Goal: Task Accomplishment & Management: Use online tool/utility

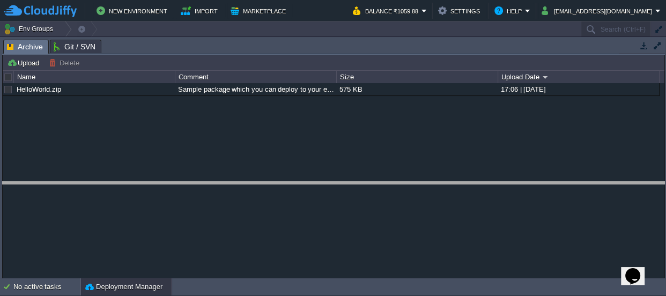
drag, startPoint x: 224, startPoint y: 52, endPoint x: 247, endPoint y: 199, distance: 148.4
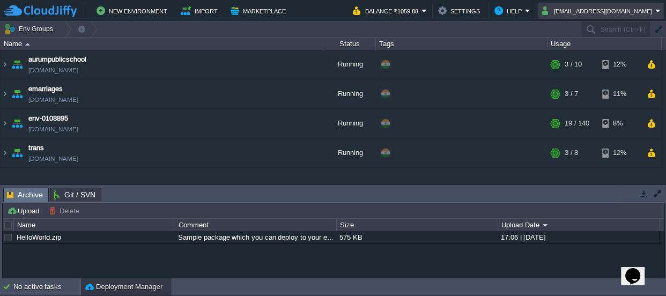
click at [658, 9] on em "[EMAIL_ADDRESS][DOMAIN_NAME]" at bounding box center [601, 10] width 119 height 13
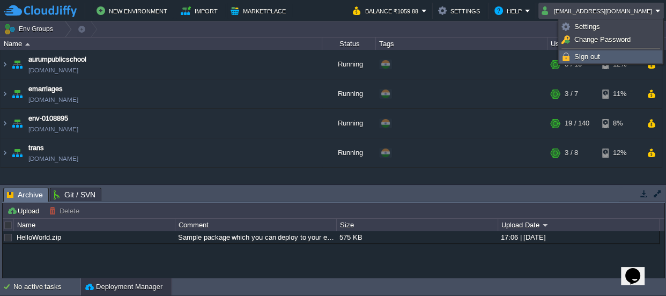
click at [616, 53] on link "Sign out" at bounding box center [611, 57] width 102 height 12
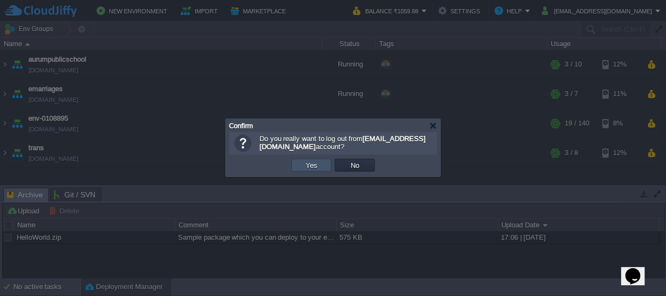
click at [312, 161] on button "Yes" at bounding box center [312, 165] width 18 height 10
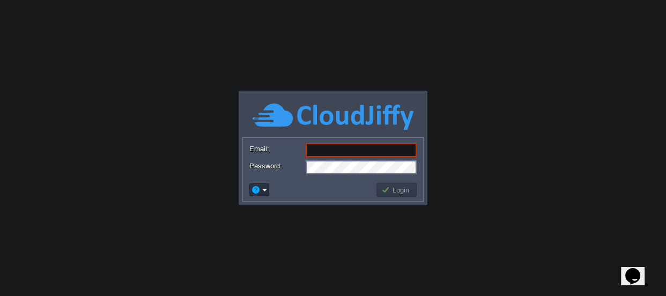
click at [347, 149] on input "Email:" at bounding box center [361, 150] width 111 height 14
type input "[EMAIL_ADDRESS][DOMAIN_NAME]"
click at [516, 168] on body "Application Platform v.8.10.2 Required Field Email: [EMAIL_ADDRESS][DOMAIN_NAME…" at bounding box center [333, 148] width 666 height 296
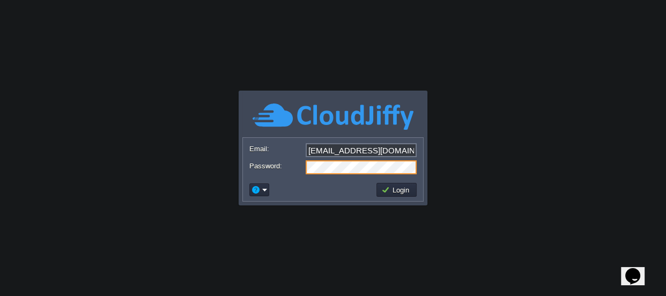
click at [477, 179] on body "Application Platform v.8.10.2 Required Field Email: [EMAIL_ADDRESS][DOMAIN_NAME…" at bounding box center [333, 148] width 666 height 296
click at [391, 188] on button "Login" at bounding box center [396, 190] width 31 height 10
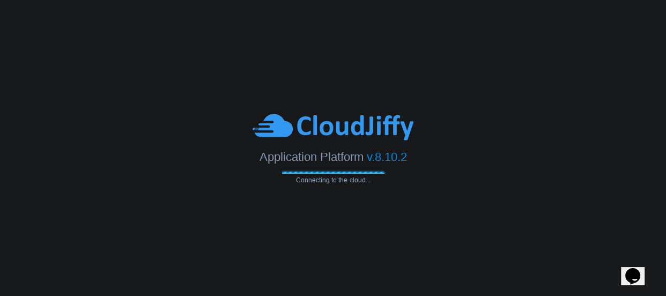
click at [496, 215] on body "Application Platform v.8.10.2 Connecting to the cloud... Required Field Email: …" at bounding box center [333, 148] width 666 height 296
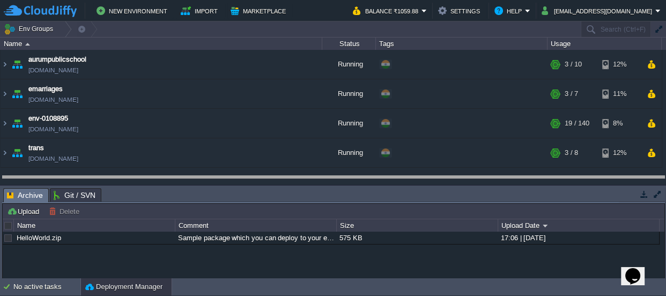
drag, startPoint x: 341, startPoint y: 194, endPoint x: 319, endPoint y: 121, distance: 75.5
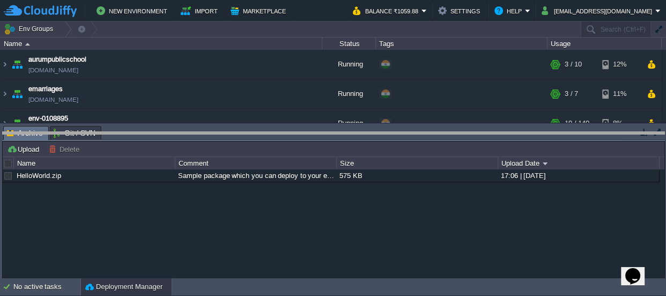
drag, startPoint x: 291, startPoint y: 131, endPoint x: 222, endPoint y: 291, distance: 174.7
click at [256, 296] on html "New Environment Import Marketplace Bonus ₹0.00 Upgrade Account Balance ₹1059.88…" at bounding box center [333, 148] width 666 height 296
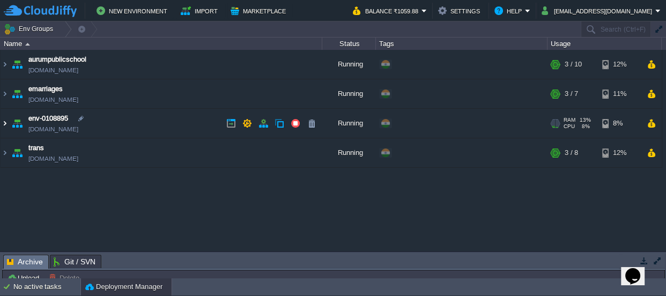
drag, startPoint x: 5, startPoint y: 122, endPoint x: 21, endPoint y: 128, distance: 17.3
click at [5, 122] on img at bounding box center [5, 123] width 9 height 29
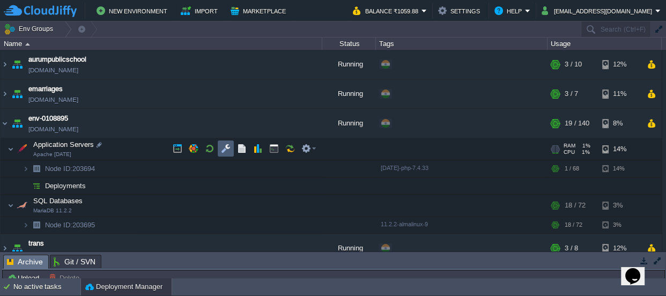
click at [219, 147] on td at bounding box center [226, 149] width 16 height 16
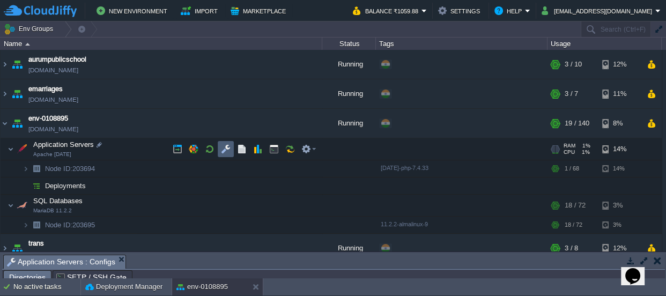
scroll to position [18, 0]
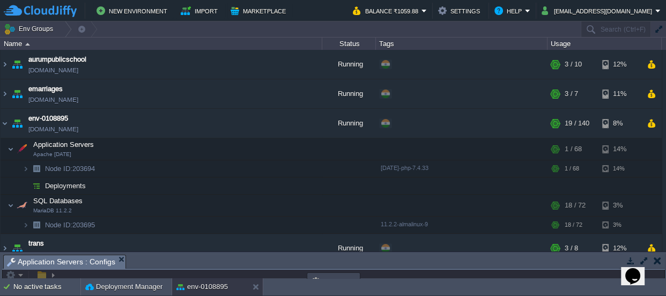
drag, startPoint x: 322, startPoint y: 261, endPoint x: 314, endPoint y: -28, distance: 289.3
click at [314, 0] on html "New Environment Import Marketplace Bonus ₹0.00 Upgrade Account Balance ₹1059.88…" at bounding box center [333, 148] width 666 height 296
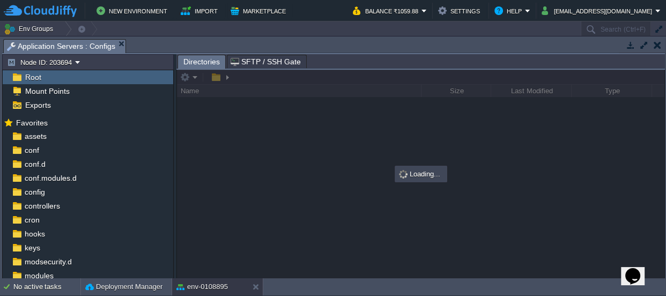
scroll to position [0, 0]
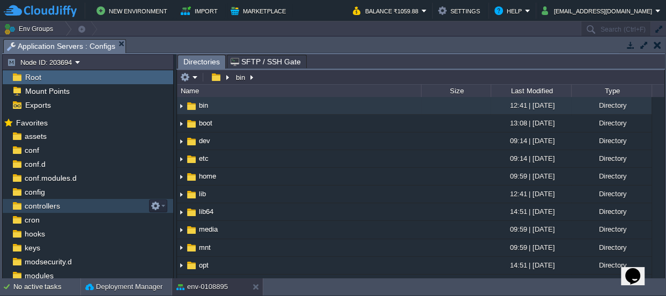
click at [50, 202] on span "controllers" at bounding box center [42, 206] width 39 height 10
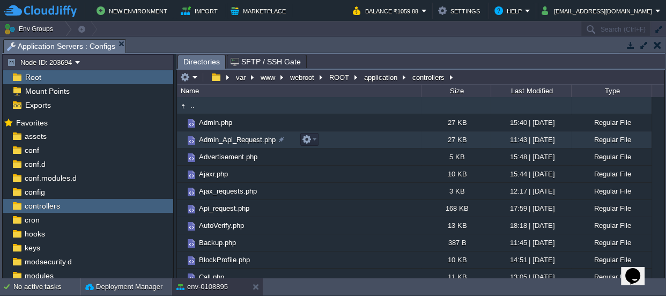
click at [219, 139] on span "Admin_Api_Request.php" at bounding box center [237, 139] width 80 height 9
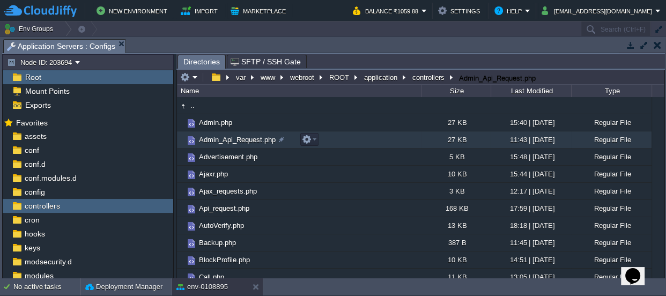
click at [219, 139] on span "Admin_Api_Request.php" at bounding box center [237, 139] width 80 height 9
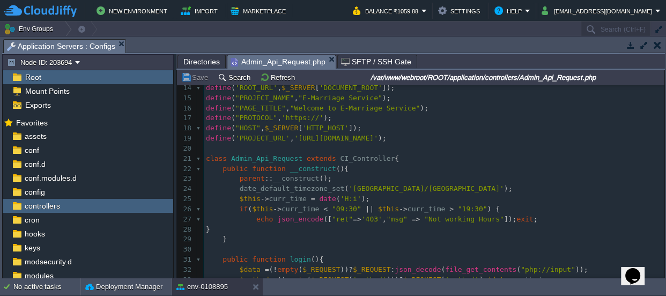
scroll to position [145, 0]
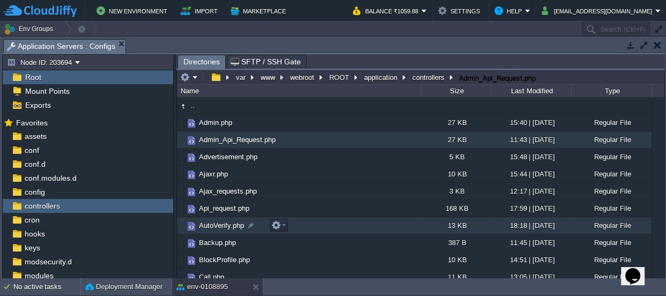
click at [232, 225] on span "AutoVerify.php" at bounding box center [221, 225] width 48 height 9
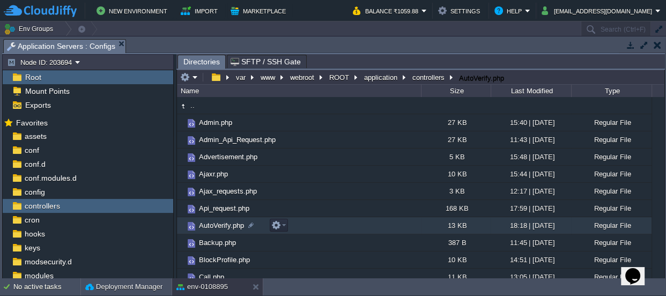
click at [232, 225] on span "AutoVerify.php" at bounding box center [221, 225] width 48 height 9
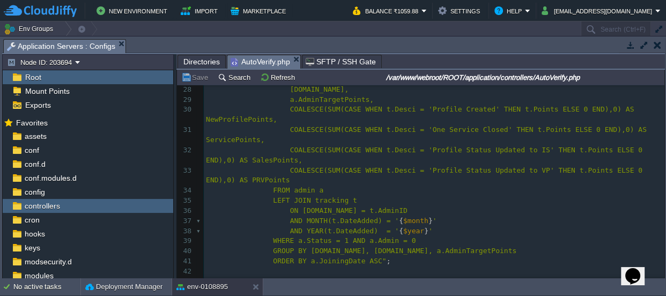
scroll to position [0, 0]
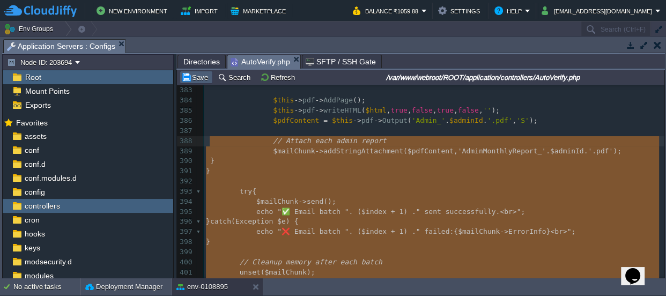
type textarea "-"
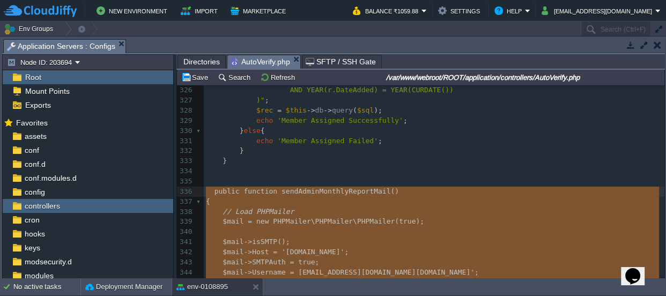
drag, startPoint x: 219, startPoint y: 167, endPoint x: 204, endPoint y: 196, distance: 32.4
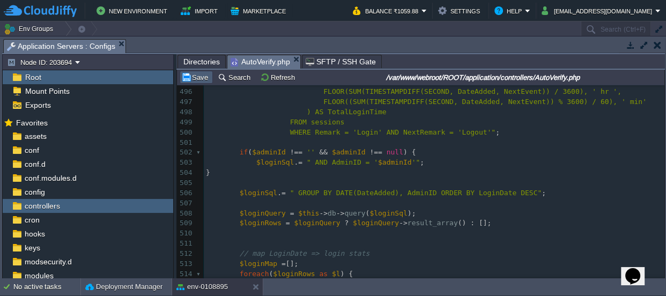
click at [203, 82] on td "Save" at bounding box center [196, 77] width 33 height 13
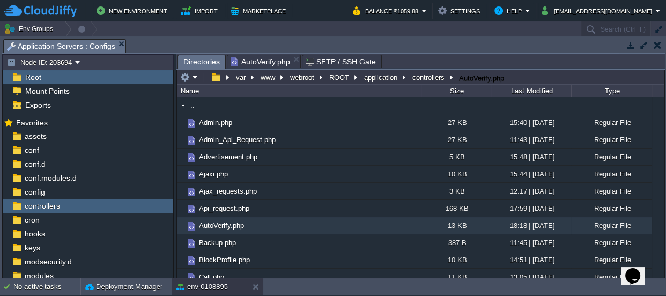
click at [195, 60] on span "Directories" at bounding box center [201, 61] width 36 height 13
click at [376, 78] on button "application" at bounding box center [382, 77] width 38 height 10
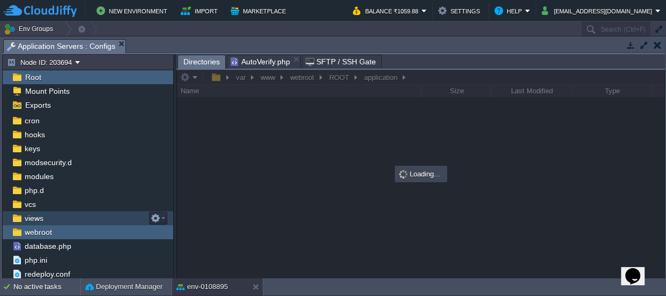
click at [38, 219] on span "views" at bounding box center [34, 219] width 23 height 10
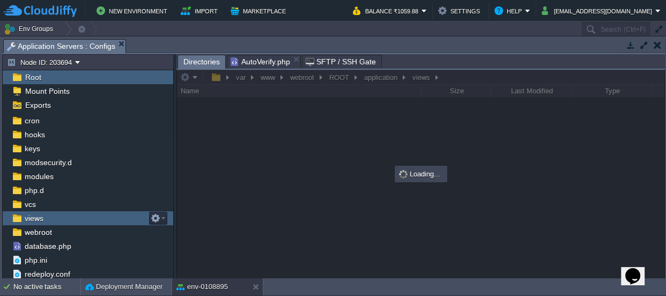
click at [39, 218] on span "views" at bounding box center [34, 219] width 23 height 10
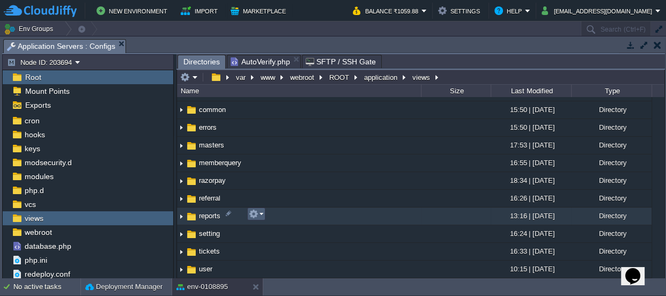
click at [255, 210] on button "button" at bounding box center [254, 214] width 10 height 10
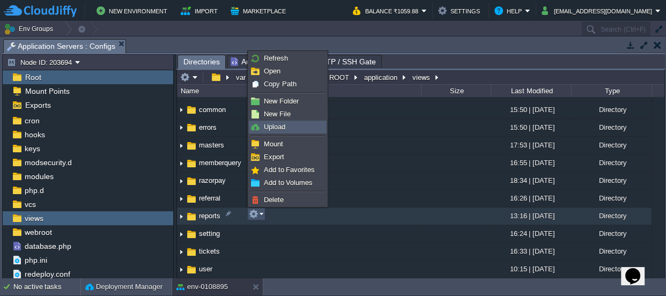
click at [284, 123] on span "Upload" at bounding box center [274, 127] width 21 height 8
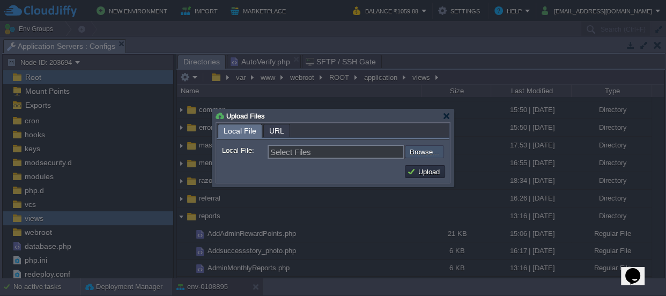
click at [413, 150] on input "file" at bounding box center [376, 151] width 136 height 13
type input "C:\fakepath\AdminMonthlyReportPDF.php"
type input "AdminMonthlyReportPDF.php"
click at [415, 173] on button "Upload" at bounding box center [425, 172] width 36 height 10
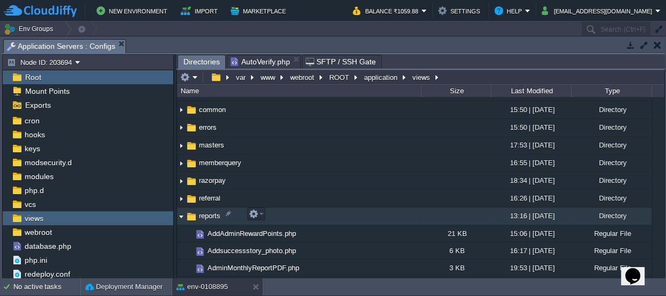
click at [180, 211] on img at bounding box center [181, 216] width 9 height 17
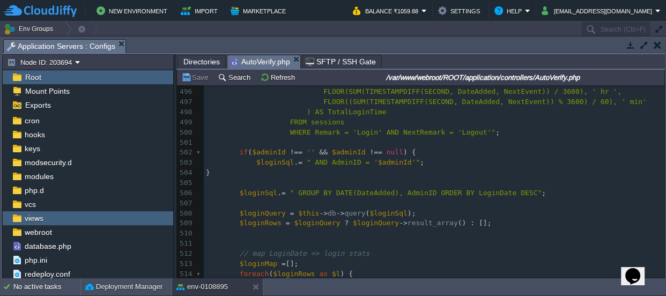
click at [249, 55] on span "AutoVerify.php" at bounding box center [261, 61] width 60 height 13
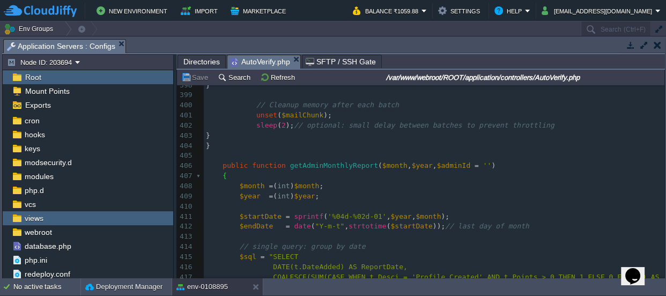
scroll to position [4014, 0]
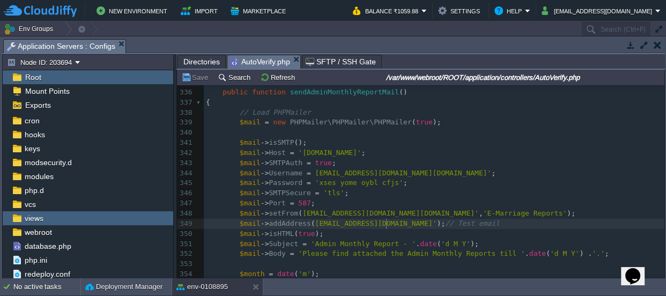
click at [386, 223] on div "x } 325 AND MONTH(r.DateAdded) = MONTH(CURDATE()) 326 AND YEAR(r.DateAdded) = Y…" at bounding box center [434, 223] width 461 height 495
type textarea "[EMAIL_ADDRESS][DOMAIN_NAME]"
drag, startPoint x: 386, startPoint y: 224, endPoint x: 309, endPoint y: 224, distance: 77.3
click at [333, 215] on div "x } 325 AND MONTH(r.DateAdded) = MONTH(CURDATE()) 326 AND YEAR(r.DateAdded) = Y…" at bounding box center [434, 223] width 461 height 495
click at [333, 222] on div "x } 325 AND MONTH(r.DateAdded) = MONTH(CURDATE()) 326 AND YEAR(r.DateAdded) = Y…" at bounding box center [434, 223] width 461 height 495
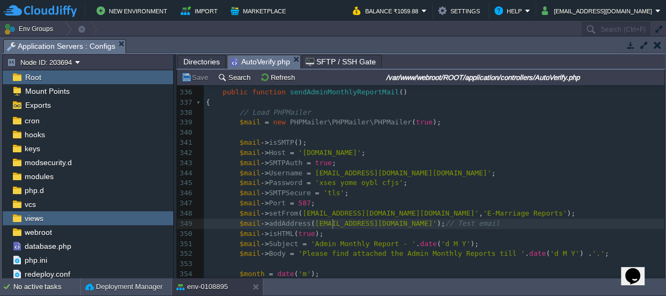
type textarea "rojalinofc"
click at [334, 222] on span "rojalinofc" at bounding box center [340, 223] width 42 height 8
type textarea "jt"
type textarea "yotiprakashmohanta30"
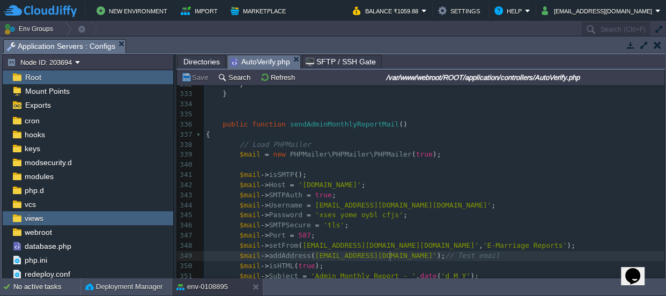
scroll to position [3380, 0]
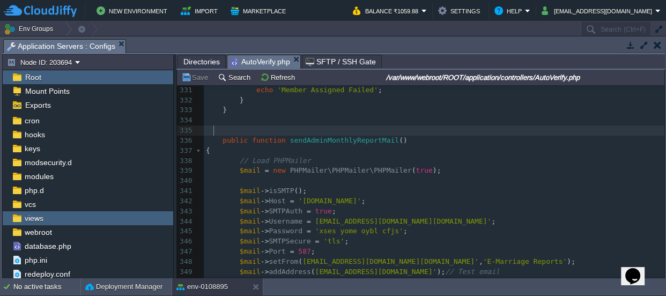
click at [320, 134] on pre at bounding box center [434, 131] width 461 height 10
click at [320, 136] on pre "public function sendAdminMonthlyReportMail ()" at bounding box center [434, 141] width 461 height 10
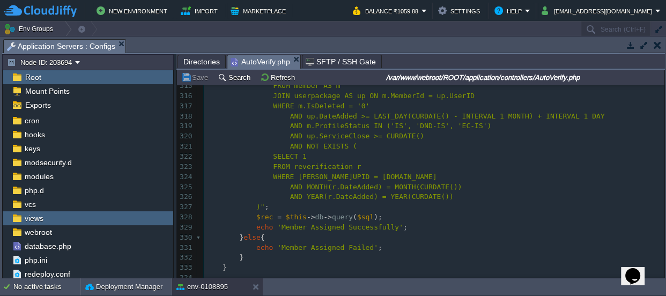
scroll to position [2951, 0]
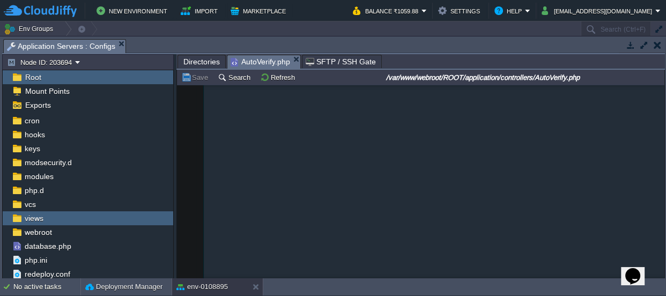
drag, startPoint x: 660, startPoint y: 192, endPoint x: 644, endPoint y: 56, distance: 136.7
click at [644, 56] on div "Directories AutoVerify.php SFTP / SSH Gate var www webroot ROOT application vie…" at bounding box center [421, 166] width 489 height 225
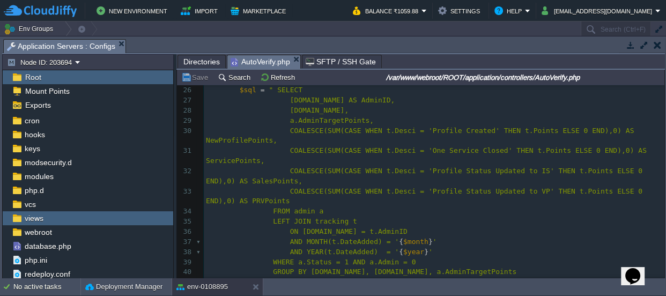
scroll to position [0, 0]
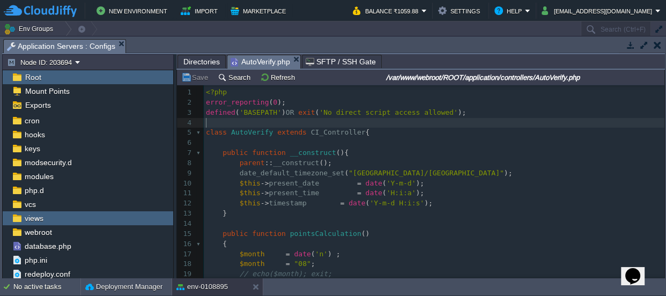
click at [257, 128] on pre "class AutoVerify extends CI_Controller {" at bounding box center [434, 133] width 461 height 10
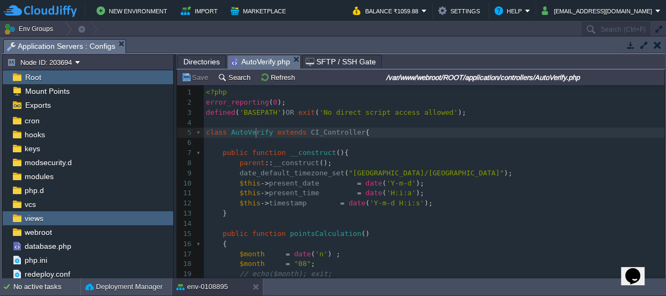
click at [255, 130] on span "AutoVerify" at bounding box center [252, 132] width 42 height 8
type textarea "AutoVerify"
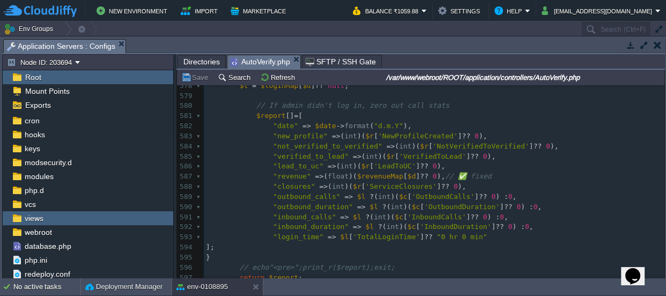
scroll to position [5827, 0]
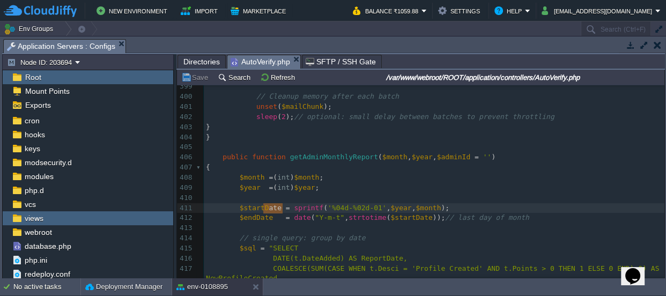
type textarea "$startDate ="
drag, startPoint x: 282, startPoint y: 206, endPoint x: 233, endPoint y: 205, distance: 49.4
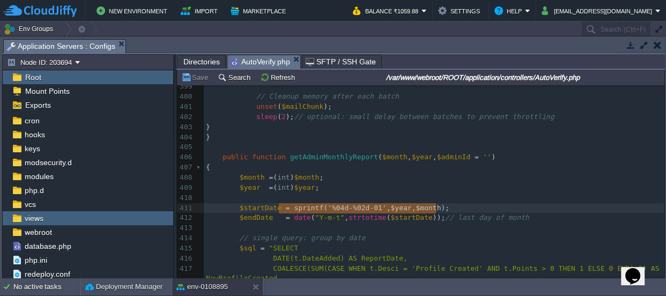
type textarea "sprintf('%04d-%02d-01', $year, $month);"
drag, startPoint x: 436, startPoint y: 206, endPoint x: 284, endPoint y: 207, distance: 151.3
paste textarea
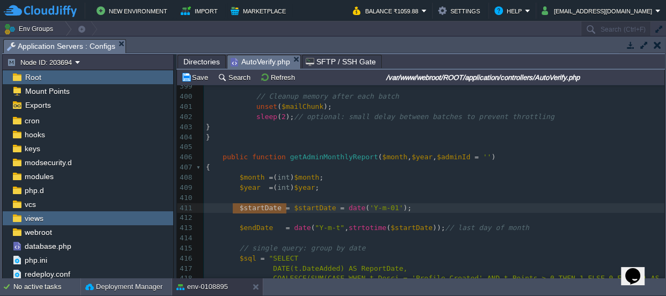
type textarea "$startDate ="
drag, startPoint x: 285, startPoint y: 208, endPoint x: 235, endPoint y: 210, distance: 50.5
click at [247, 221] on pre "​" at bounding box center [434, 218] width 461 height 10
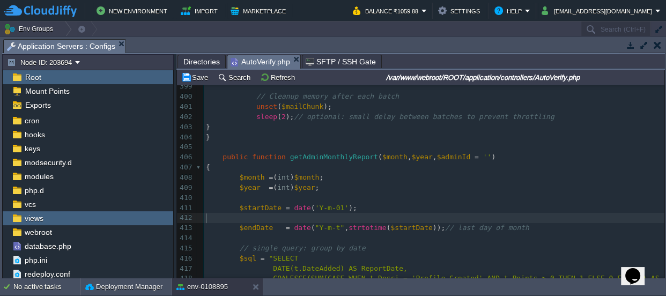
drag, startPoint x: 247, startPoint y: 221, endPoint x: 210, endPoint y: 217, distance: 37.2
click at [210, 217] on pre "​" at bounding box center [434, 218] width 461 height 10
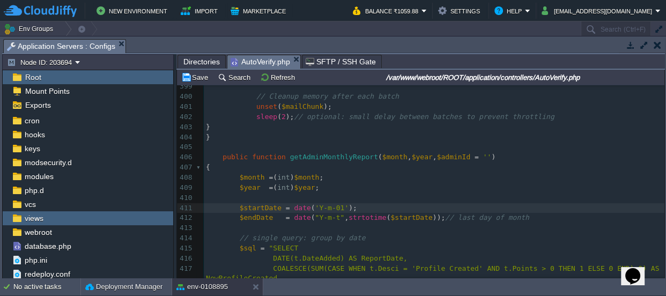
click at [328, 217] on div "x class AutoVerify extends CI_Controller { 384 $this -> pdf -> AddPage (); 385 …" at bounding box center [434, 177] width 461 height 495
type textarea "d"
type textarea ", strtotime($startDate)"
drag, startPoint x: 333, startPoint y: 219, endPoint x: 419, endPoint y: 216, distance: 86.4
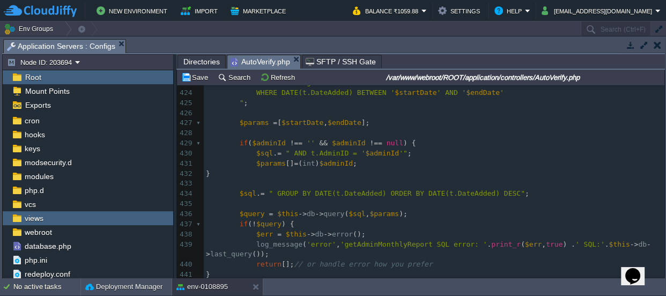
scroll to position [4315, 0]
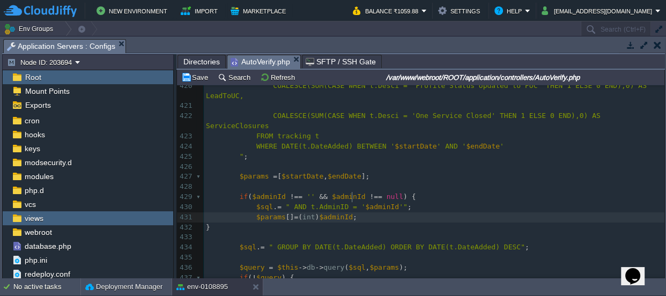
click at [359, 212] on pre "$params [] = ( int ) $adminId ;" at bounding box center [434, 217] width 461 height 10
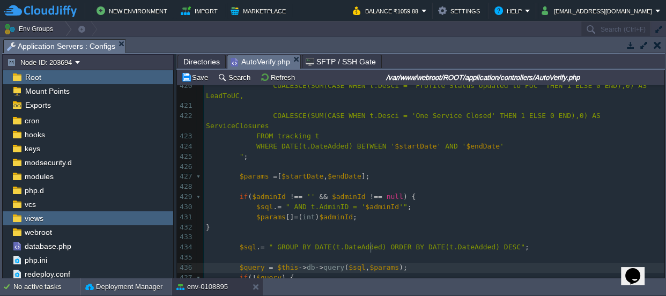
click at [370, 246] on div "x class AutoVerify extends CI_Controller { 409 $year = ( int ) $year ; 410 ​ 41…" at bounding box center [434, 227] width 461 height 576
type textarea "$params"
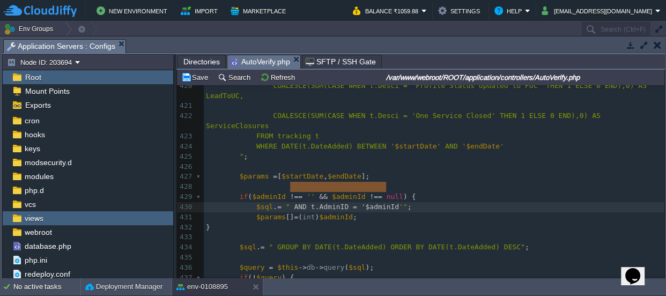
type textarea "AND t.AdminID = '$adminId'"
drag, startPoint x: 289, startPoint y: 186, endPoint x: 388, endPoint y: 186, distance: 99.3
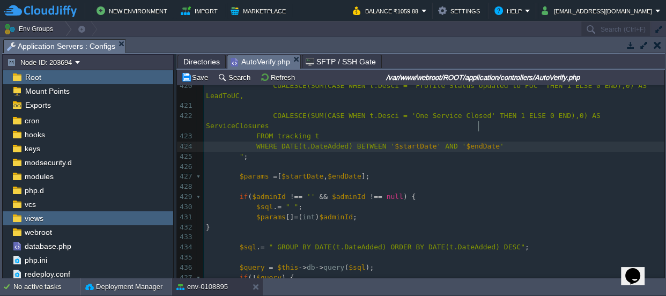
click at [482, 123] on div "x class AutoVerify extends CI_Controller { 409 $year = ( int ) $year ; 410 ​ 41…" at bounding box center [434, 227] width 461 height 576
type textarea "AND"
paste textarea
click at [237, 155] on div "x class AutoVerify extends CI_Controller { 409 $year = ( int ) $year ; 410 ​ 41…" at bounding box center [434, 227] width 461 height 576
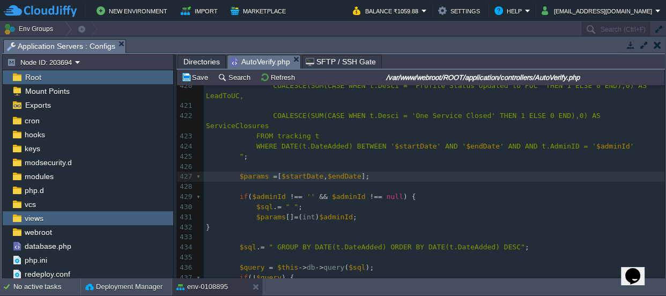
type textarea "$params = [$startDate, $endDate];"
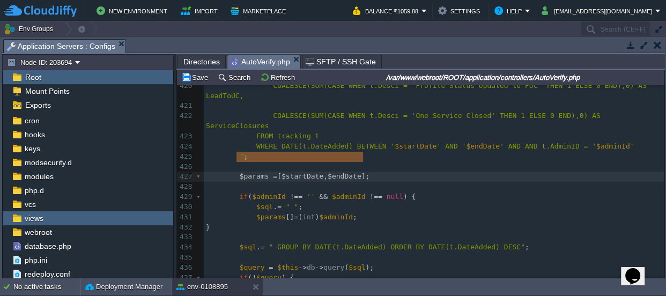
drag, startPoint x: 236, startPoint y: 156, endPoint x: 243, endPoint y: 154, distance: 7.7
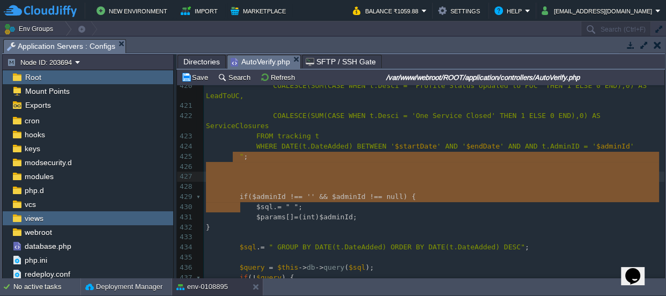
type textarea "if ($adminId !== '' && $adminId !== null) { $sql .= " "; $params[] = (int)$admi…"
drag, startPoint x: 244, startPoint y: 204, endPoint x: 235, endPoint y: 152, distance: 52.7
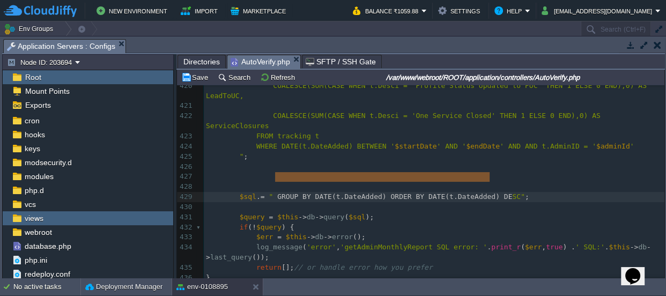
type textarea "GROUP BY DATE(t.DateAdded) ORDER BY DATE(t.DateAdded) DESC"
drag, startPoint x: 273, startPoint y: 175, endPoint x: 492, endPoint y: 176, distance: 218.9
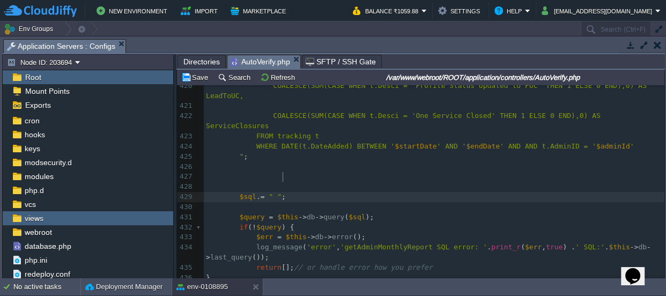
type textarea "$sql .= " ";"
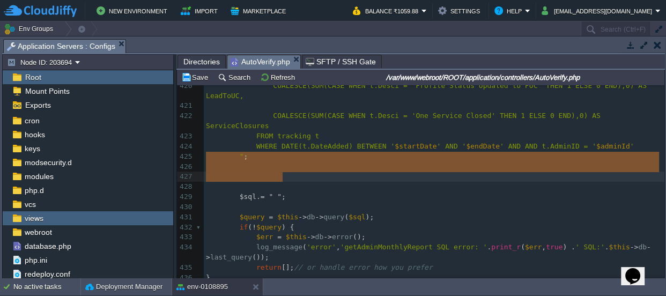
drag, startPoint x: 287, startPoint y: 174, endPoint x: 224, endPoint y: 160, distance: 64.8
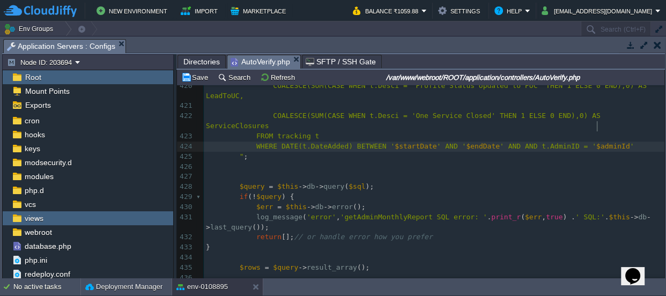
click at [612, 142] on pre "WHERE DATE(t.DateAdded) BETWEEN ' $startDate ' AND ' $endDate ' AND AND t.Admin…" at bounding box center [434, 147] width 461 height 10
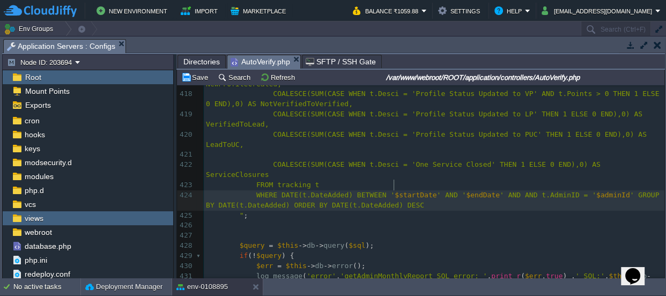
scroll to position [4363, 0]
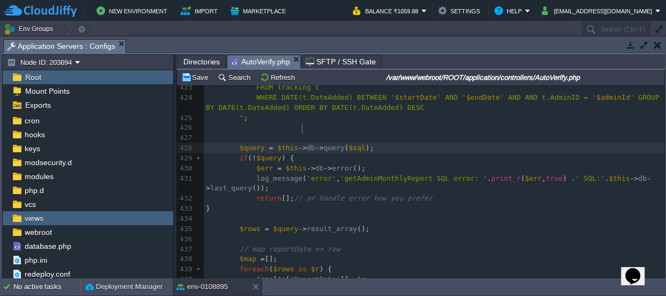
click at [303, 127] on div "x class AutoVerify extends CI_Controller { 409 $year = ( int ) $year ; 410 ​ 41…" at bounding box center [434, 143] width 461 height 505
click at [306, 127] on div "x class AutoVerify extends CI_Controller { 409 $year = ( int ) $year ; 410 ​ 41…" at bounding box center [434, 143] width 461 height 505
type textarea "Chomm"
type textarea "ommon_model"
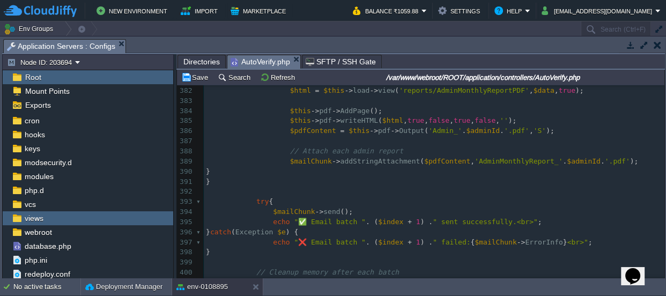
scroll to position [3833, 0]
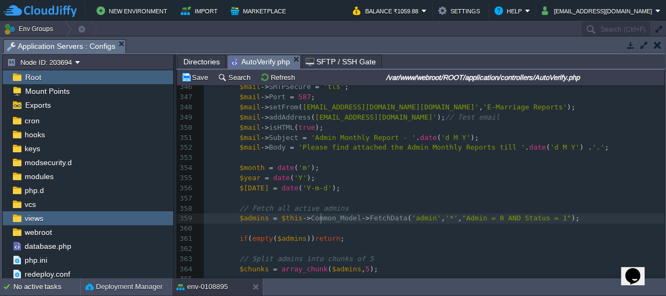
click at [321, 217] on div "x $query = $this -> Common_model -> query ( $sql ); 336 public function sendAdm…" at bounding box center [434, 213] width 461 height 465
type textarea "Common_Model"
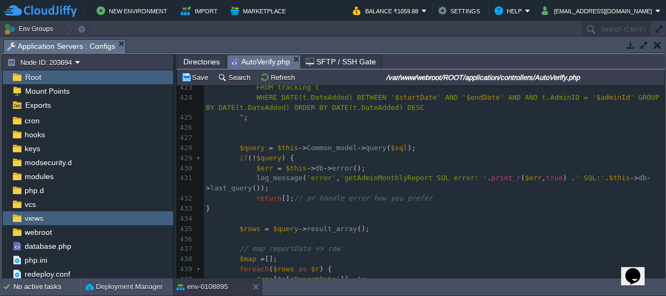
click at [317, 128] on div "x $admins = $this -> Common_Model -> FetchData ( 'admin' , '*' , "Admin = 0 AND…" at bounding box center [434, 6] width 461 height 637
type textarea "Common_model"
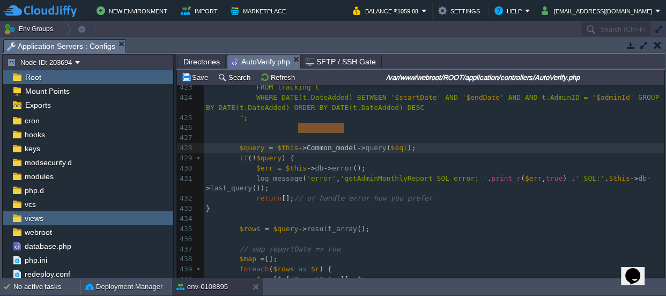
paste textarea
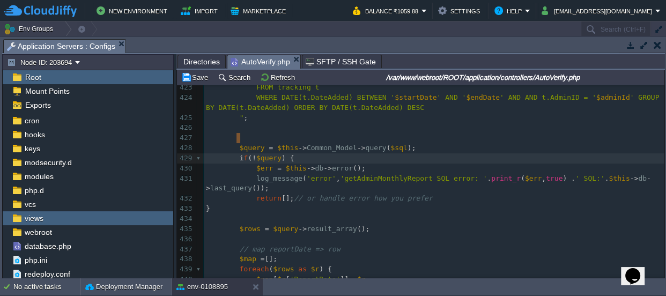
type textarea "if (!$query) { $err = $this->db->error(); log_message('error', 'getAdminMonthly…"
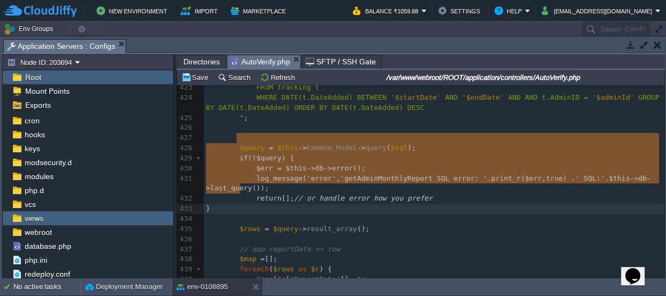
drag, startPoint x: 236, startPoint y: 138, endPoint x: 245, endPoint y: 185, distance: 47.5
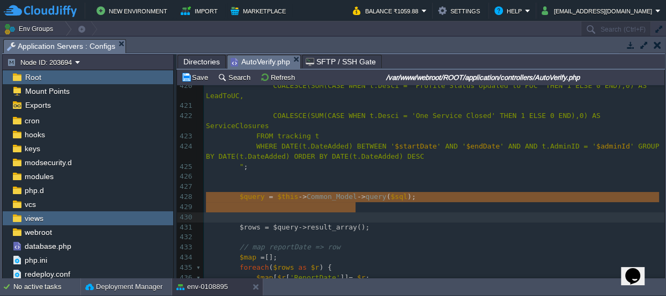
type textarea "$rows = $query->result_array();"
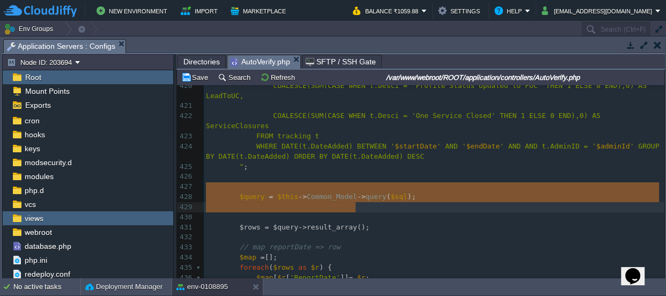
drag, startPoint x: 370, startPoint y: 209, endPoint x: 193, endPoint y: 188, distance: 177.8
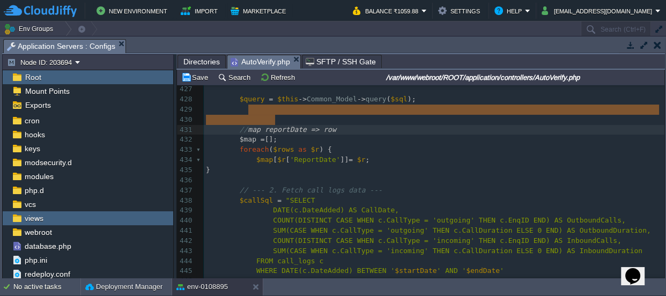
type textarea "// map reportDate => row $map = [];"
drag, startPoint x: 284, startPoint y: 122, endPoint x: 219, endPoint y: 109, distance: 66.2
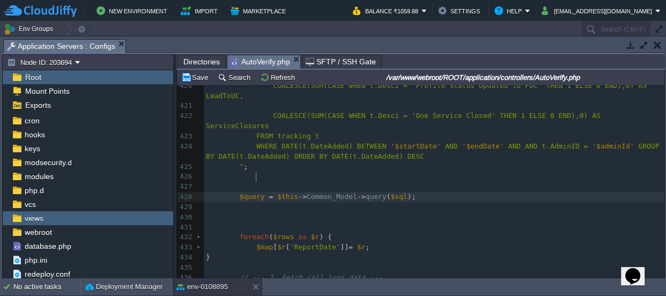
click at [258, 175] on div "x $admins = $this -> Common_Model -> FetchData ( 'admin' , '*' , "Admin = 0 AND…" at bounding box center [434, 223] width 461 height 546
type textarea "query"
drag, startPoint x: 260, startPoint y: 175, endPoint x: 246, endPoint y: 174, distance: 14.0
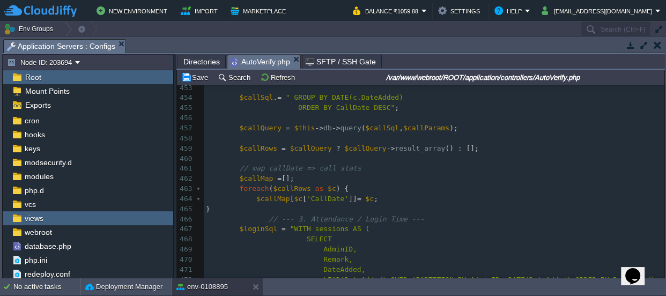
click at [453, 172] on pre "// map callDate => call stats" at bounding box center [434, 169] width 461 height 10
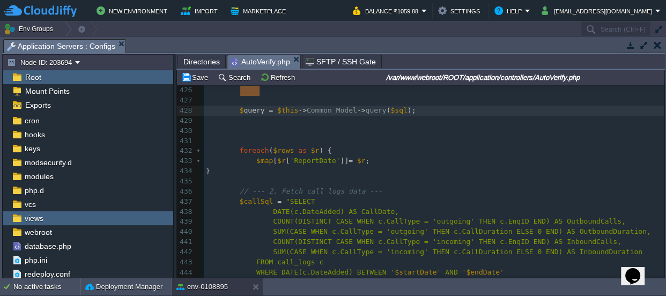
type textarea "Common_model"
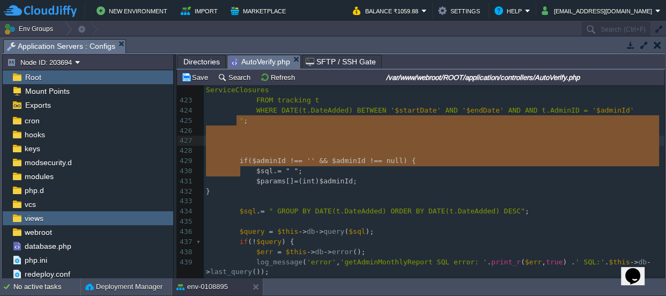
type textarea "$params = [$startDate, $endDate];"
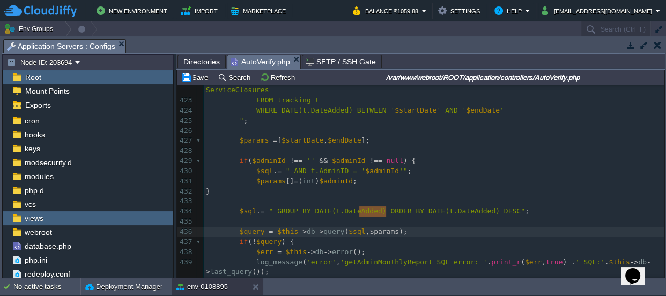
type textarea ", strtotime($startDate)"
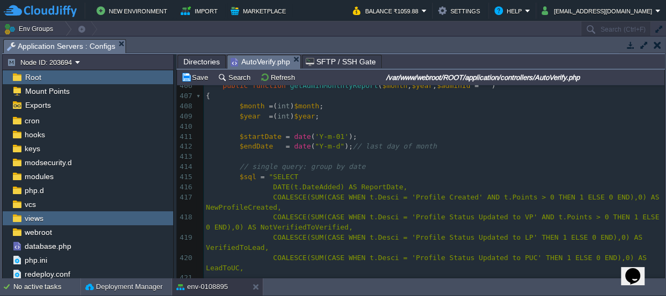
type textarea "$params"
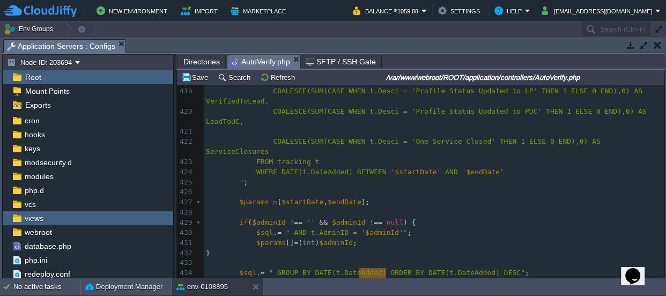
type textarea ", strtotime($startDate)"
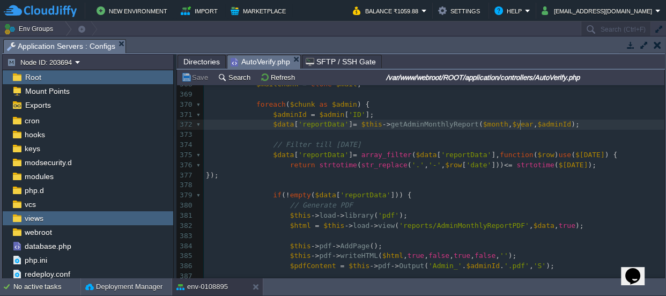
click at [521, 123] on div "x $endDate = date ( "Y-m-d" ) ; // last day of month 351 $mail -> Subject = 'Ad…" at bounding box center [434, 191] width 461 height 566
type textarea "$month, $year,"
drag, startPoint x: 521, startPoint y: 127, endPoint x: 467, endPoint y: 125, distance: 54.2
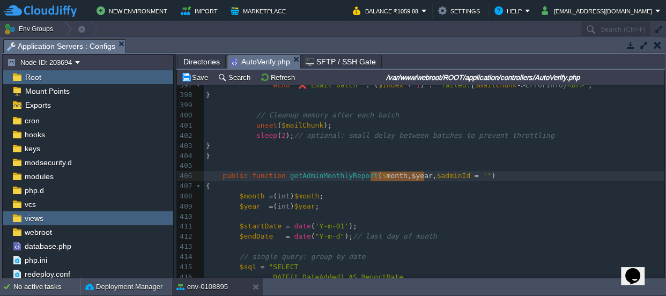
type textarea "$month, $year,"
drag, startPoint x: 424, startPoint y: 175, endPoint x: 369, endPoint y: 173, distance: 55.3
type textarea "= ''"
drag, startPoint x: 417, startPoint y: 172, endPoint x: 399, endPoint y: 173, distance: 18.3
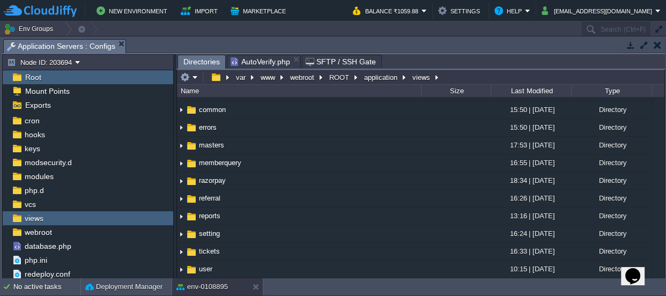
click at [197, 60] on span "Directories" at bounding box center [201, 61] width 36 height 13
click at [350, 76] on button "ROOT" at bounding box center [340, 77] width 24 height 10
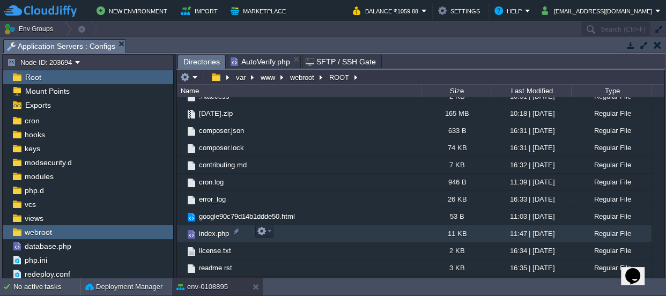
click at [222, 234] on span "index.php" at bounding box center [213, 233] width 33 height 9
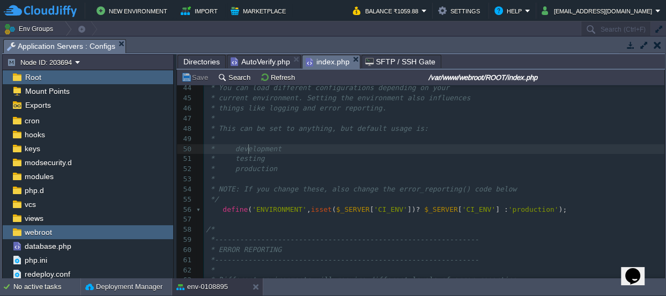
click at [249, 149] on div "321 <?php 34 * @link [URL][DOMAIN_NAME] 35 * @since Version 1.0.0 36 * @filesou…" at bounding box center [434, 229] width 461 height 495
type textarea "development"
click at [515, 208] on div "x <?php 34 * @link [URL][DOMAIN_NAME] 35 * @since Version 1.0.0 36 * @filesourc…" at bounding box center [434, 229] width 461 height 495
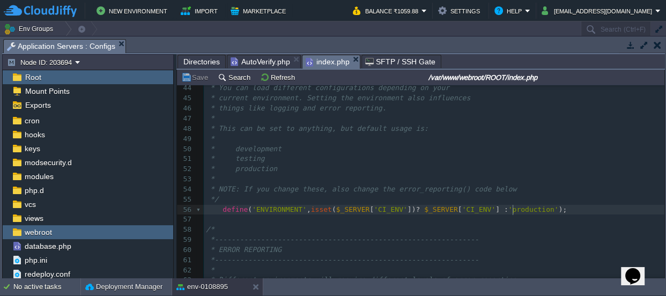
type textarea "production"
click at [199, 62] on span "Directories" at bounding box center [201, 61] width 36 height 13
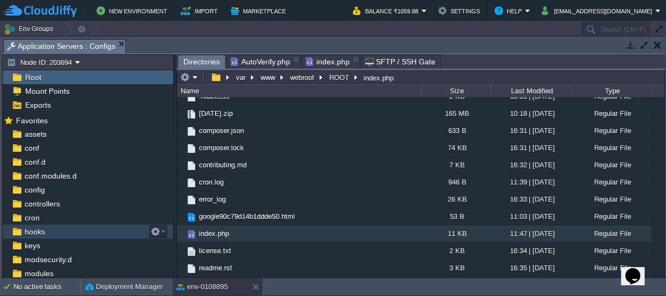
scroll to position [2, 0]
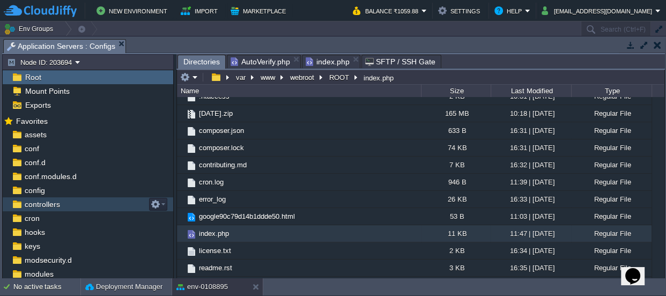
click at [48, 206] on span "controllers" at bounding box center [42, 205] width 39 height 10
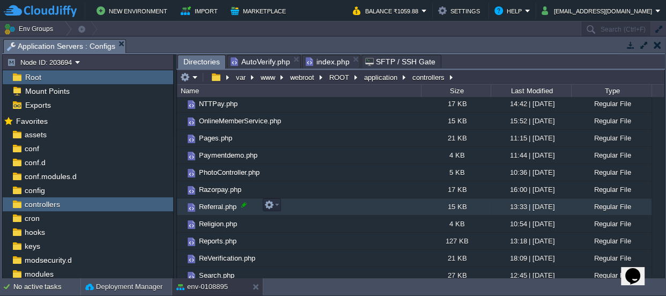
scroll to position [488, 0]
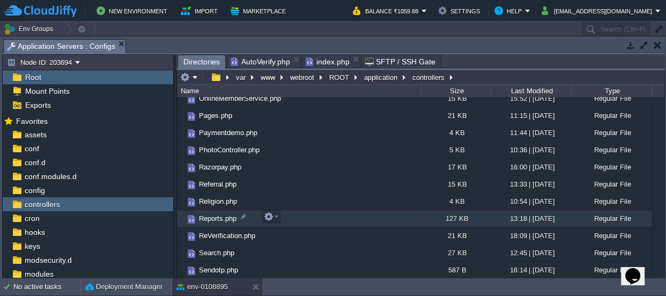
click at [214, 216] on span "Reports.php" at bounding box center [217, 218] width 41 height 9
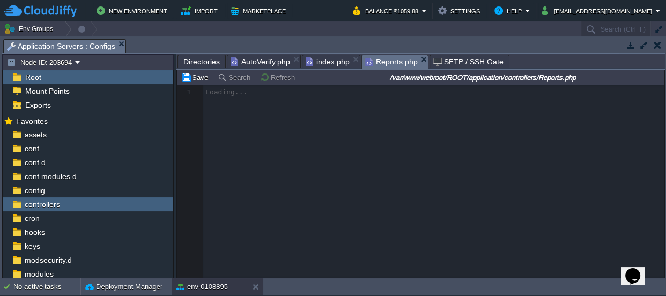
scroll to position [3, 0]
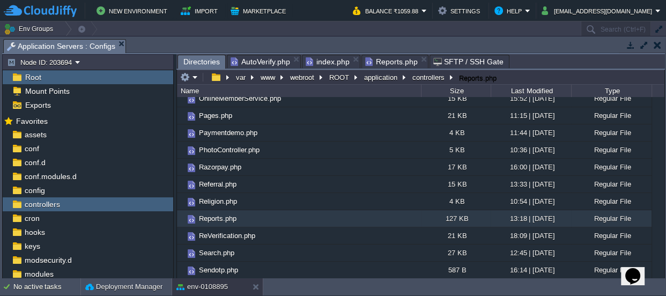
click at [194, 61] on span "Directories" at bounding box center [201, 61] width 36 height 13
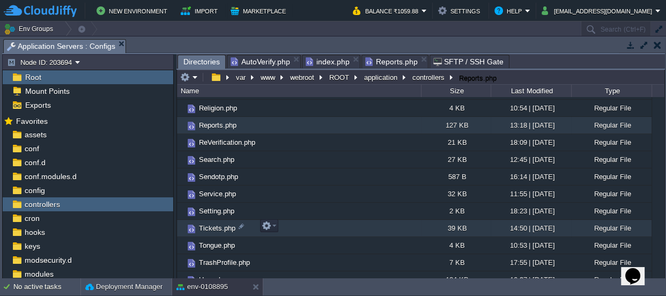
scroll to position [585, 0]
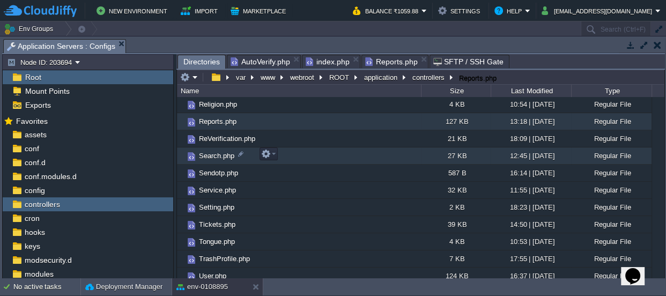
click at [211, 156] on span "Search.php" at bounding box center [216, 155] width 39 height 9
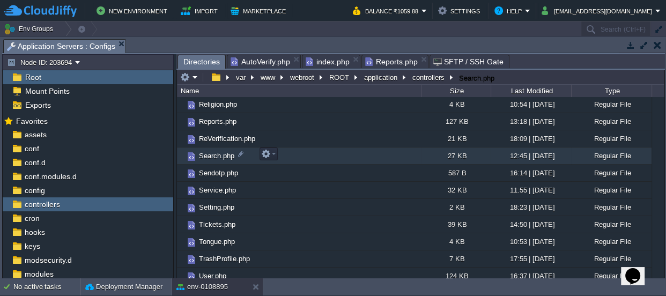
click at [211, 156] on span "Search.php" at bounding box center [216, 155] width 39 height 9
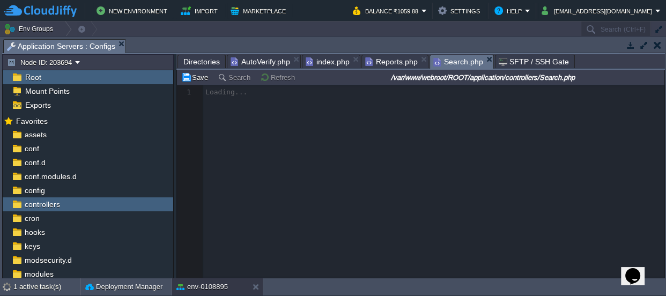
scroll to position [3, 0]
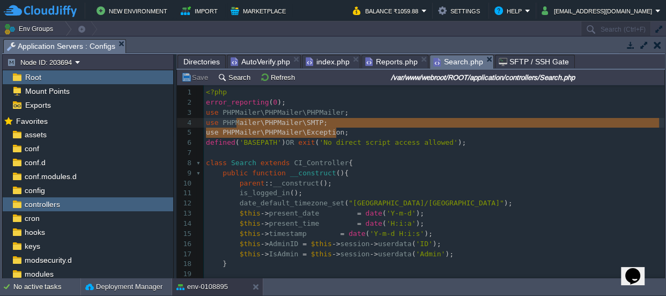
type textarea "use PHPMailer\PHPMailer\PHPMailer; use PHPMailer\PHPMailer\SMTP; use PHPMailer\…"
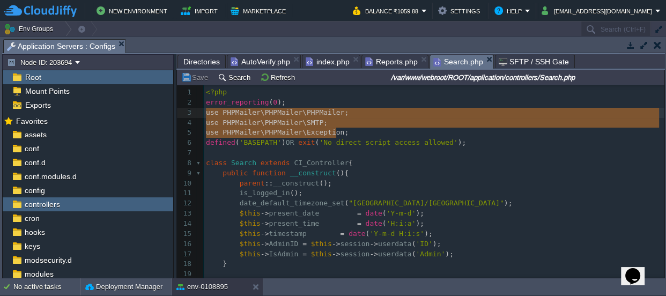
drag, startPoint x: 340, startPoint y: 134, endPoint x: 194, endPoint y: 113, distance: 146.9
click at [261, 58] on span "AutoVerify.php" at bounding box center [261, 61] width 60 height 13
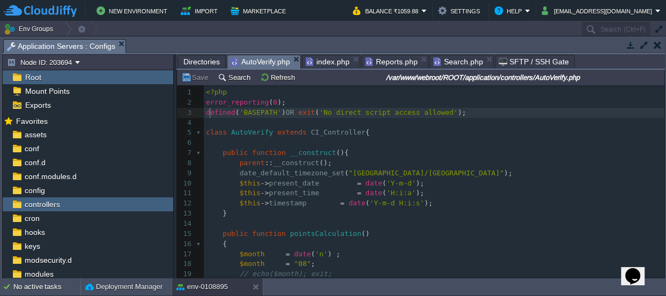
click at [211, 118] on pre "​" at bounding box center [434, 123] width 461 height 10
click at [214, 121] on pre "​" at bounding box center [434, 123] width 461 height 10
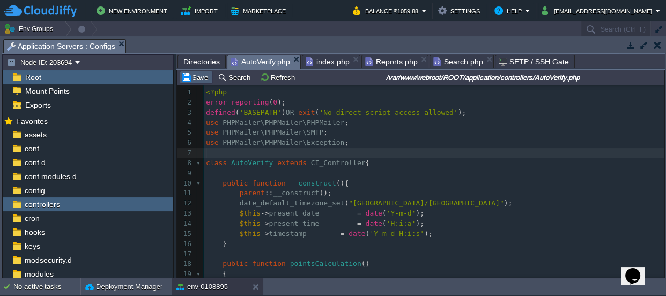
click at [204, 74] on button "Save" at bounding box center [196, 77] width 30 height 10
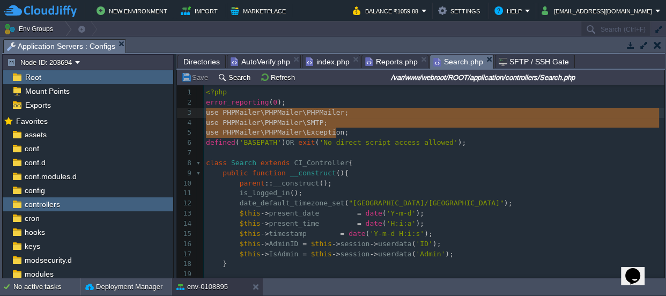
click at [442, 58] on span "Search.php" at bounding box center [459, 61] width 50 height 13
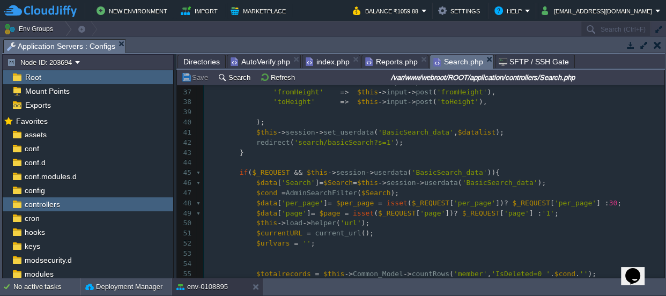
scroll to position [263, 0]
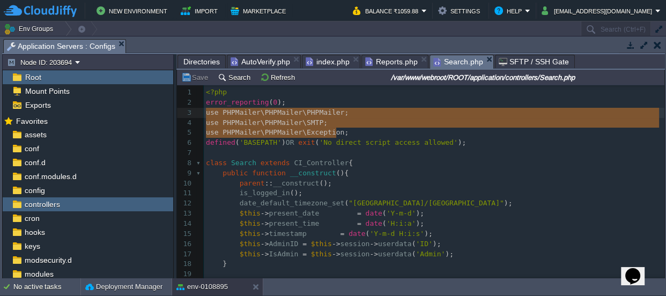
type textarea "PHPMailer"
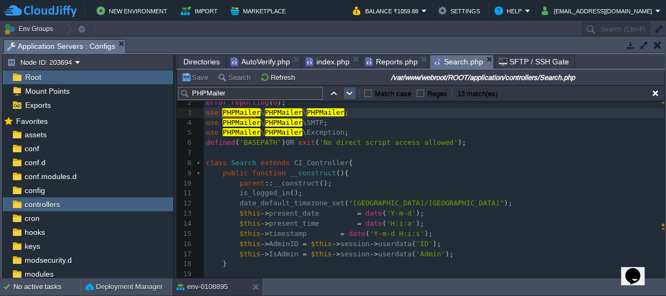
click at [349, 90] on button "button" at bounding box center [350, 94] width 10 height 10
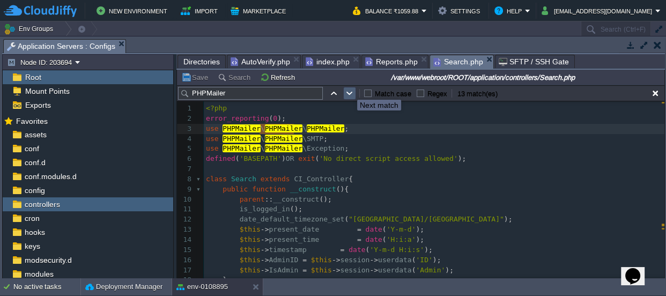
click at [349, 90] on button "button" at bounding box center [350, 94] width 10 height 10
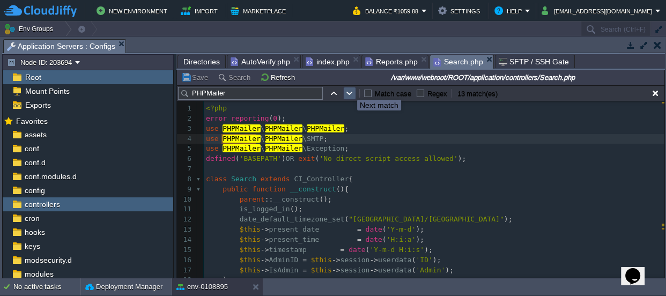
click at [349, 90] on button "button" at bounding box center [350, 94] width 10 height 10
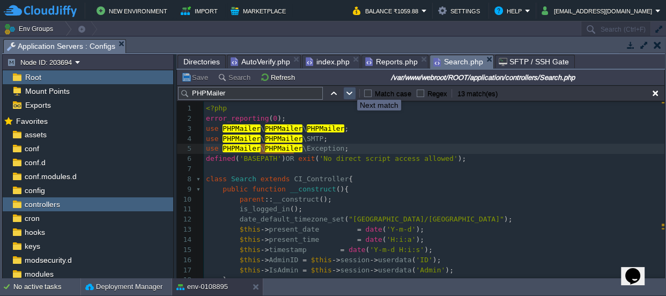
click at [349, 90] on button "button" at bounding box center [350, 94] width 10 height 10
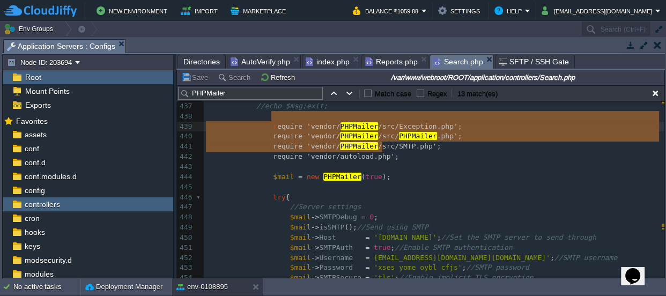
type textarea "require 'vendor/PHPMailer/src/Exception.php'; require 'vendor/PHPMailer/src/PHP…"
drag, startPoint x: 385, startPoint y: 145, endPoint x: 265, endPoint y: 114, distance: 123.6
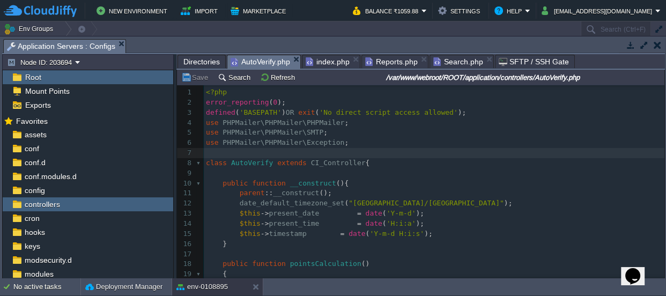
click at [258, 57] on span "AutoVerify.php" at bounding box center [261, 61] width 60 height 13
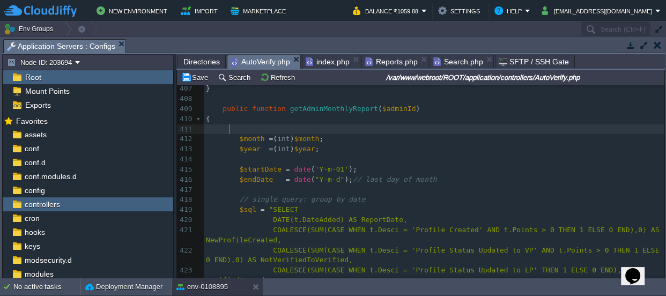
paste textarea ";"
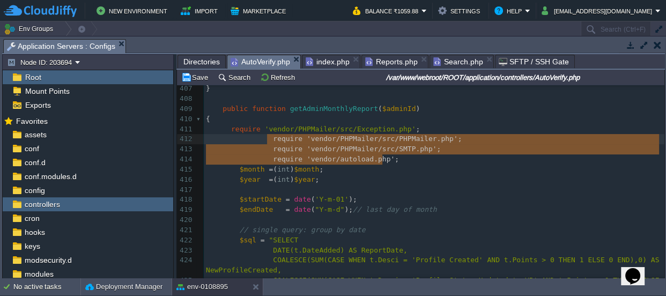
drag, startPoint x: 400, startPoint y: 159, endPoint x: 266, endPoint y: 136, distance: 136.1
type textarea "require 'vendor/PHPMailer/src/PHPMailer.php'; require 'vendor/PHPMailer/src/SMT…"
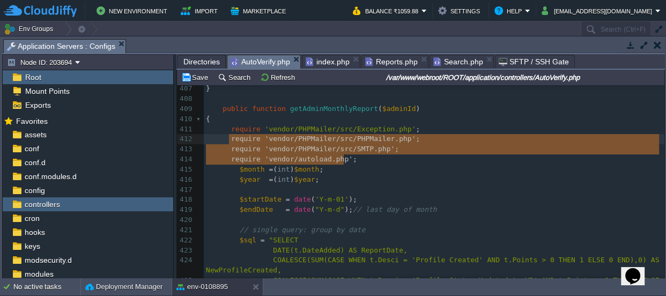
click at [414, 167] on pre "$month = ( int ) $month ;" at bounding box center [434, 170] width 461 height 10
type textarea "equire 'vendor/PHPMailer/src/Exception.php'; require 'vendor/PHPMailer/src/PHPM…"
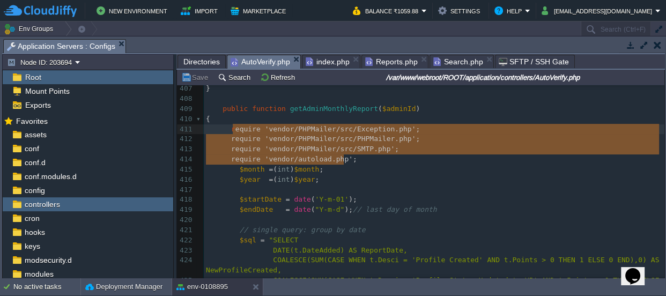
drag, startPoint x: 348, startPoint y: 159, endPoint x: 232, endPoint y: 130, distance: 119.5
type textarea "require 'vendor/PHPMailer/src/Exception.php'; require 'vendor/PHPMailer/src/PHP…"
drag, startPoint x: 346, startPoint y: 159, endPoint x: 227, endPoint y: 126, distance: 123.7
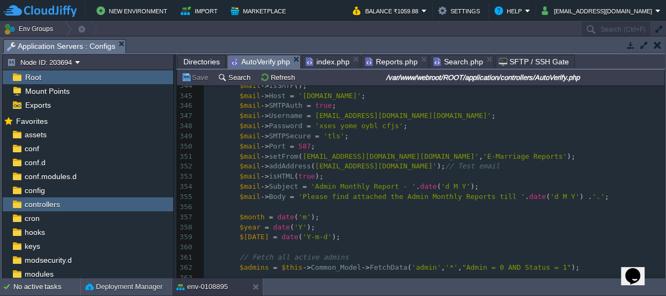
scroll to position [3492, 0]
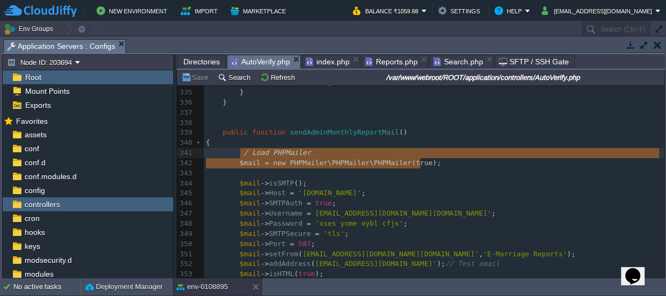
type textarea "$mail = new PHPMailer\PHPMailer\PHPMailer(true);"
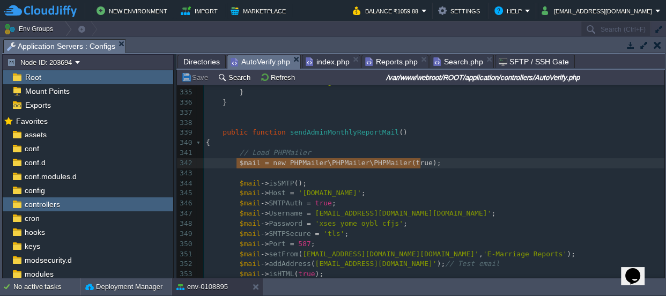
drag, startPoint x: 432, startPoint y: 161, endPoint x: 237, endPoint y: 161, distance: 195.3
type textarea "$mail = new PHPMailer\PHPMailer\PHPMailer(true);"
drag, startPoint x: 416, startPoint y: 161, endPoint x: 238, endPoint y: 161, distance: 178.1
paste textarea
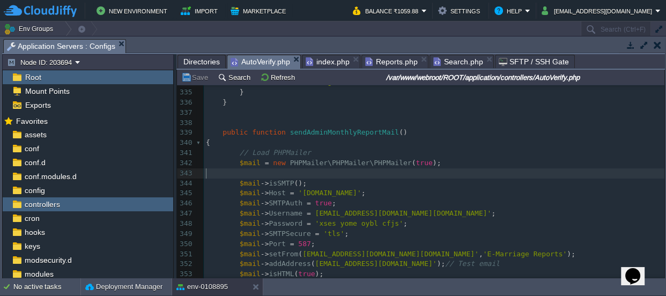
click at [277, 172] on pre "​" at bounding box center [434, 173] width 461 height 10
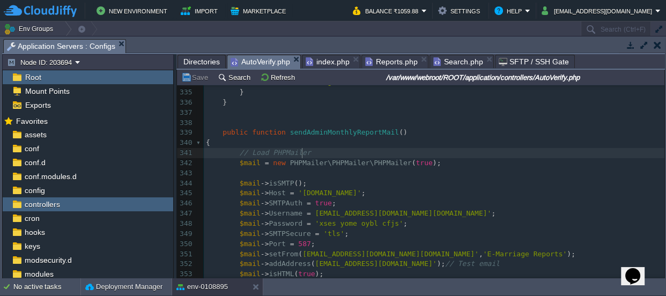
click at [317, 152] on pre "// Load PHPMailer" at bounding box center [434, 153] width 461 height 10
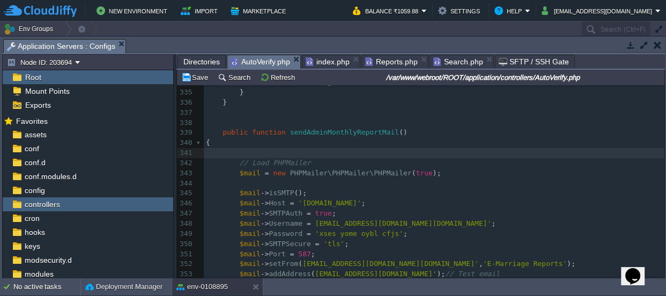
paste textarea "rc/SMTP.php'; require 'vendor/autoload.php';"
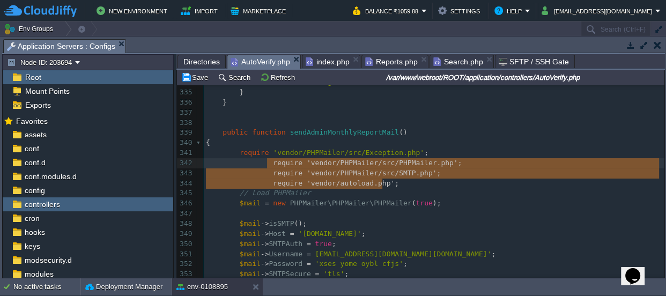
drag, startPoint x: 391, startPoint y: 184, endPoint x: 268, endPoint y: 163, distance: 124.7
type textarea "require 'vendor/PHPMailer/src/PHPMailer.php'; require 'vendor/PHPMailer/src/SMT…"
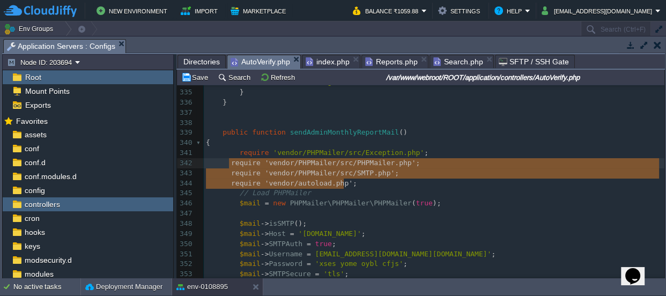
click at [363, 189] on pre "// Load PHPMailer" at bounding box center [434, 193] width 461 height 10
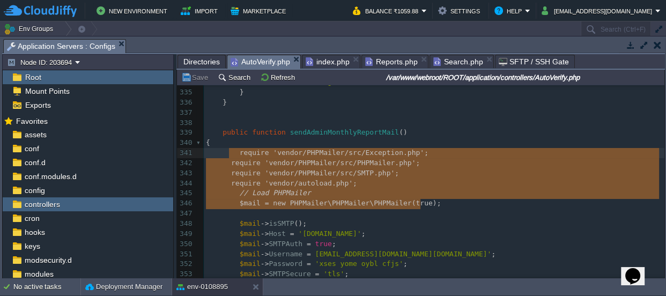
type textarea "require 'vendor/PHPMailer/src/Exception.php'; require 'vendor/PHPMailer/src/PHP…"
drag, startPoint x: 425, startPoint y: 202, endPoint x: 234, endPoint y: 154, distance: 196.4
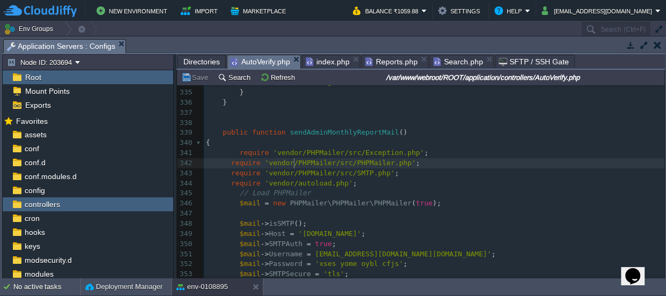
click at [300, 201] on span "PHPMailer\PHPMailer\PHPMailer" at bounding box center [351, 203] width 122 height 8
type textarea "PHPMailer"
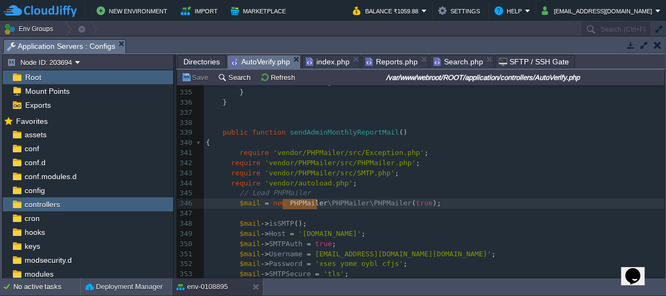
type textarea "PHPMailer"
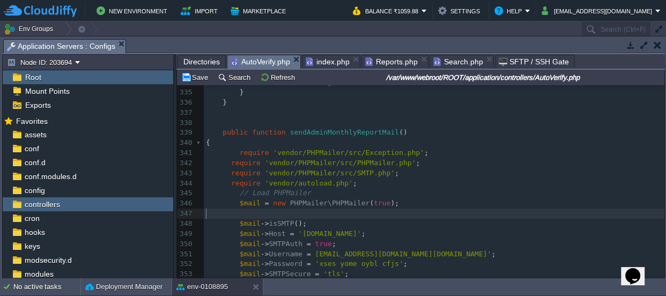
click at [409, 209] on pre "​" at bounding box center [434, 214] width 461 height 10
click at [451, 64] on span "Search.php" at bounding box center [459, 61] width 50 height 13
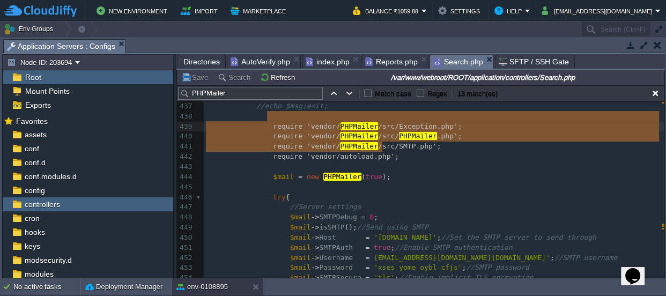
scroll to position [4564, 0]
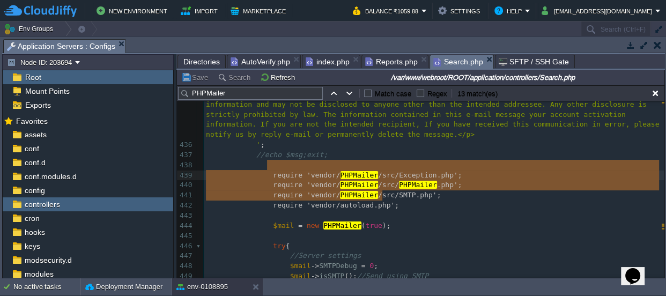
click at [381, 221] on pre "$mail = new PHPMailer ( true );" at bounding box center [434, 226] width 461 height 10
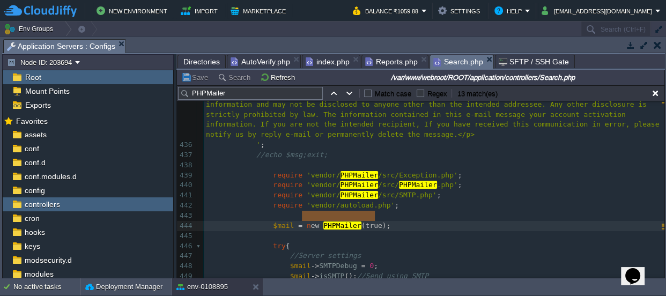
type textarea "new PHPMailer(true);"
drag, startPoint x: 381, startPoint y: 218, endPoint x: 299, endPoint y: 217, distance: 82.1
click at [386, 62] on span "Reports.php" at bounding box center [391, 61] width 53 height 13
click at [440, 60] on span "Search.php" at bounding box center [459, 61] width 50 height 13
click at [246, 60] on span "AutoVerify.php" at bounding box center [261, 61] width 60 height 13
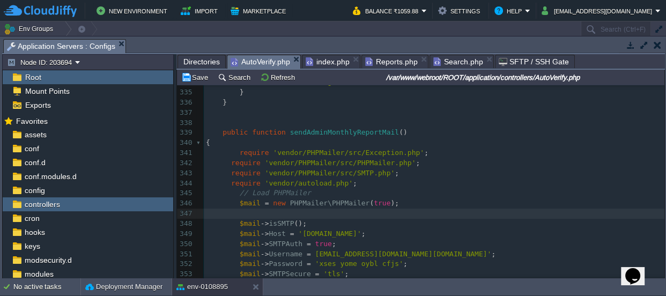
click at [391, 204] on pre "$mail = new PHPMailer\PHPMailer ( true );" at bounding box center [434, 204] width 461 height 10
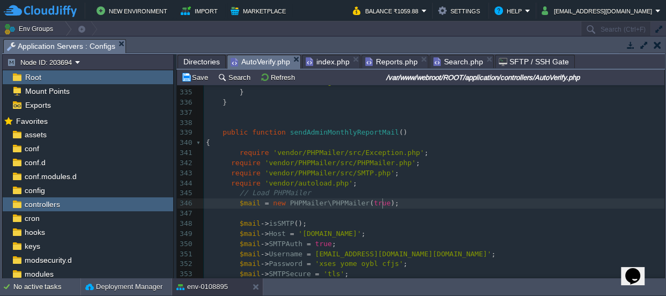
type textarea ");"
type textarea "PHPMailer\PHPMailer(true);"
drag, startPoint x: 391, startPoint y: 204, endPoint x: 284, endPoint y: 202, distance: 106.8
paste textarea
click at [273, 202] on span "new" at bounding box center [279, 203] width 12 height 8
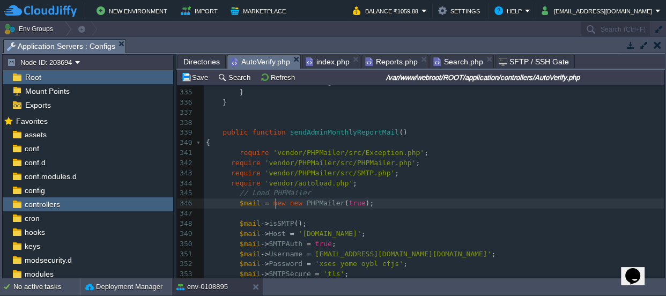
type textarea "new"
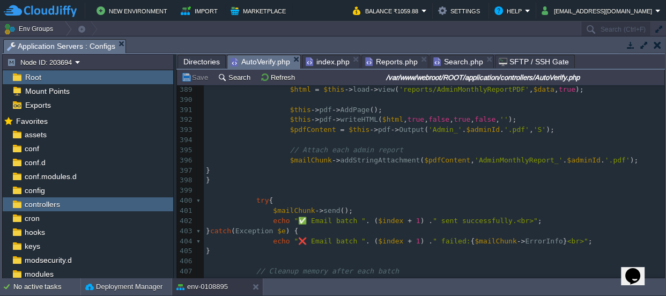
scroll to position [3955, 0]
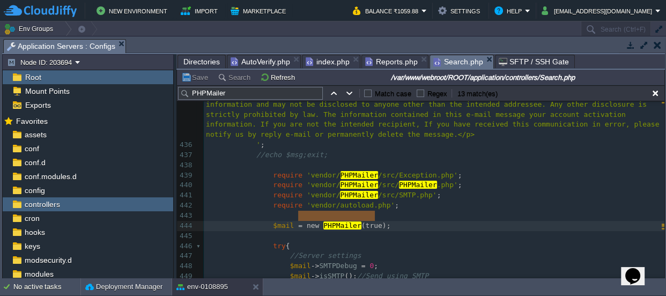
click at [446, 61] on span "Search.php" at bounding box center [459, 61] width 50 height 13
click at [389, 59] on span "Reports.php" at bounding box center [391, 61] width 53 height 13
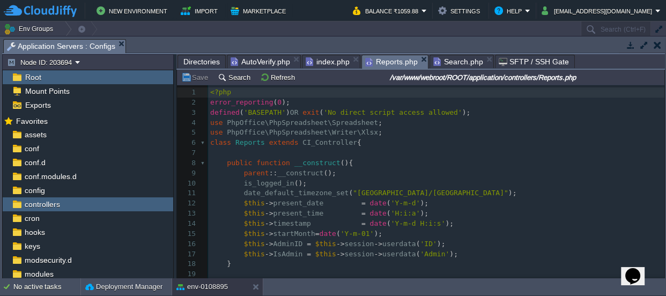
click at [322, 64] on span "index.php" at bounding box center [328, 61] width 44 height 13
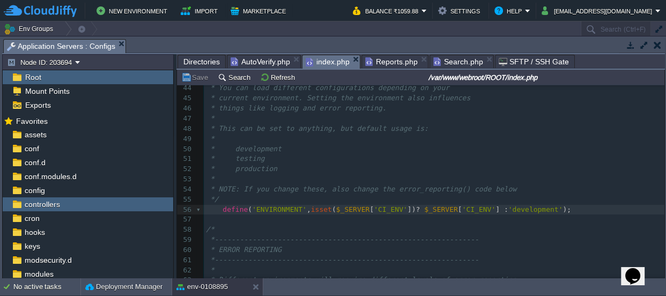
click at [259, 61] on span "AutoVerify.php" at bounding box center [261, 61] width 60 height 13
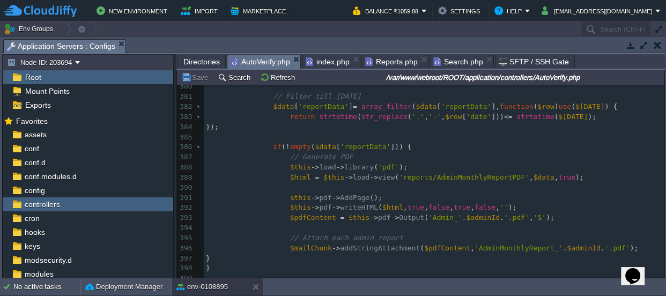
scroll to position [3858, 0]
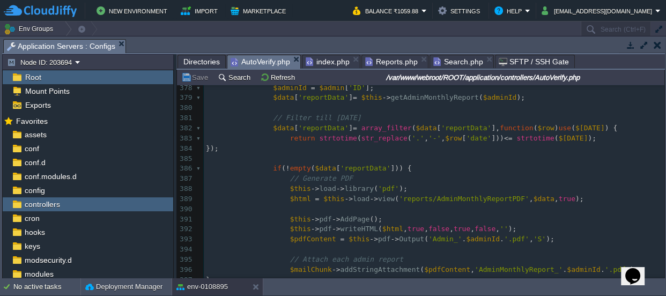
click at [376, 221] on pre "$this -> pdf -> AddPage ();" at bounding box center [434, 220] width 461 height 10
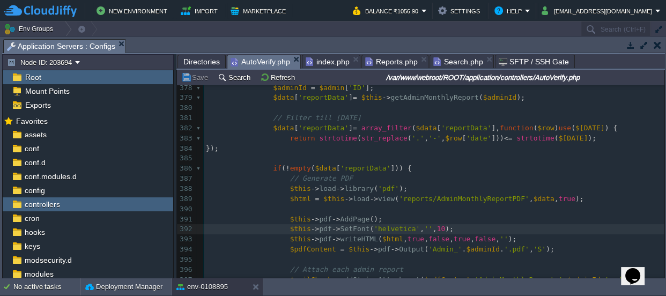
click at [478, 218] on pre "$this -> pdf -> AddPage ();" at bounding box center [434, 220] width 461 height 10
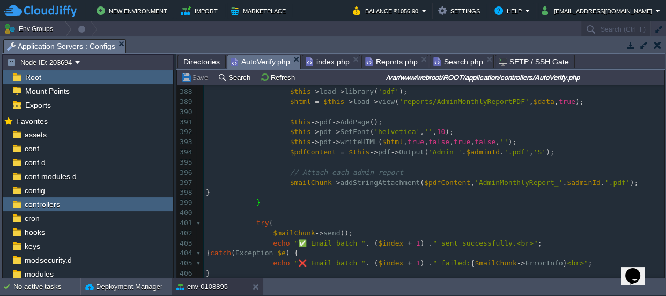
scroll to position [3995, 0]
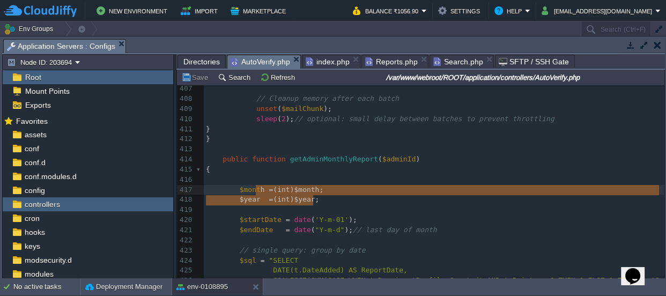
type textarea "$month = (int)$month; $year = (int)$year;"
drag, startPoint x: 316, startPoint y: 196, endPoint x: 236, endPoint y: 186, distance: 80.6
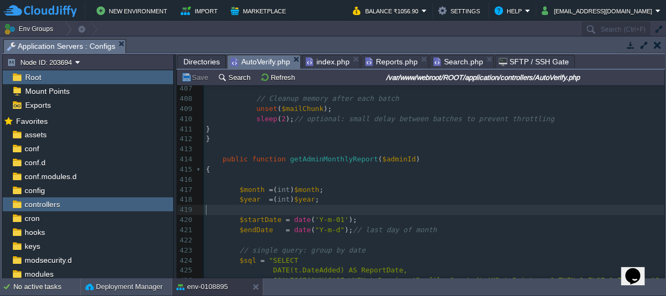
click at [370, 207] on pre "​" at bounding box center [434, 210] width 461 height 10
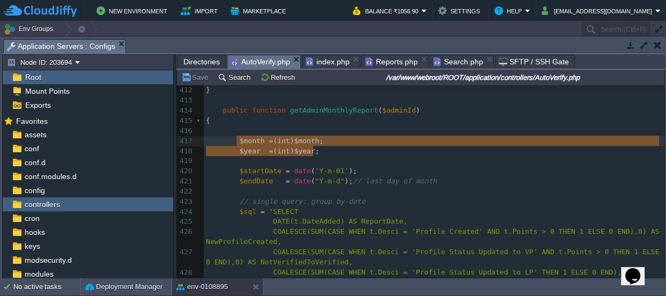
type textarea "$month = (int)$month; $year = (int)$year;"
drag, startPoint x: 319, startPoint y: 150, endPoint x: 235, endPoint y: 139, distance: 84.3
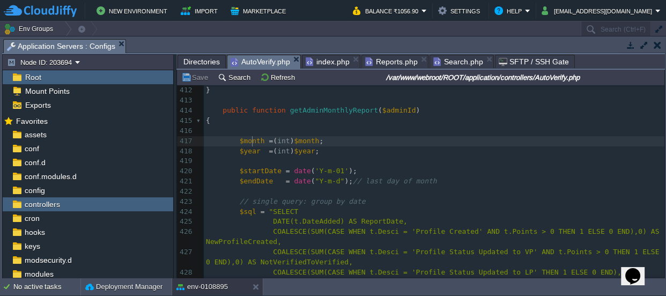
type textarea "$month"
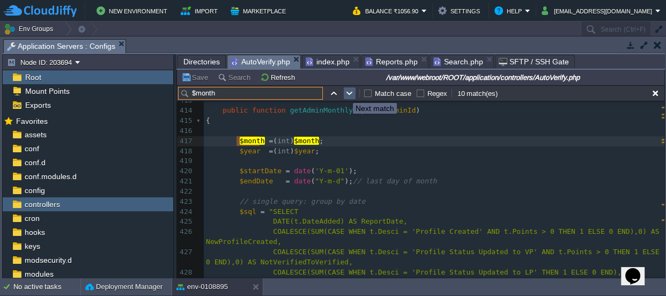
click at [345, 93] on button "button" at bounding box center [350, 94] width 10 height 10
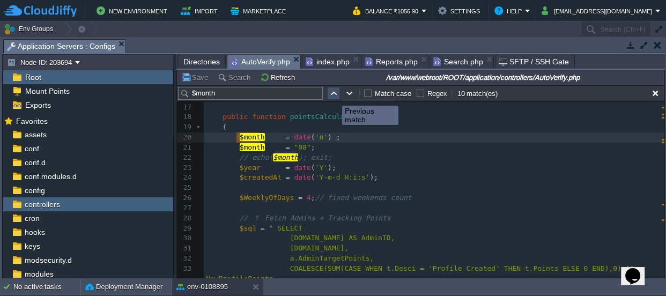
click at [334, 96] on button "button" at bounding box center [334, 94] width 10 height 10
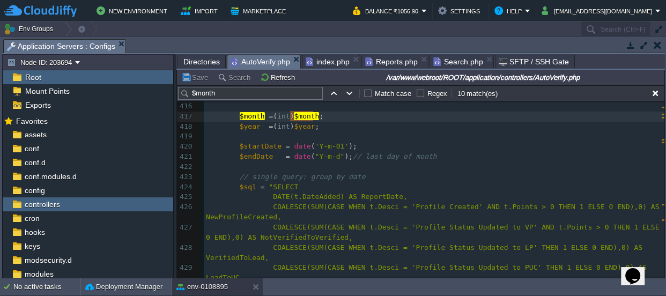
click at [319, 129] on pre "$year = ( int ) $year ;" at bounding box center [434, 127] width 461 height 10
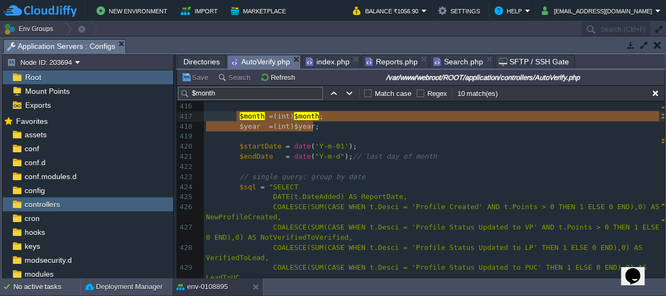
type textarea "$month = (int)$month; $year = (int)$year;"
drag, startPoint x: 321, startPoint y: 127, endPoint x: 189, endPoint y: 112, distance: 132.9
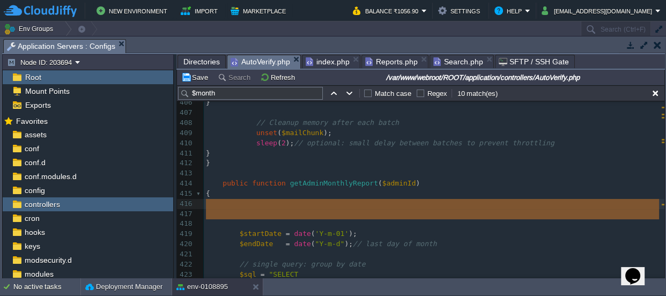
drag, startPoint x: 237, startPoint y: 224, endPoint x: 201, endPoint y: 203, distance: 42.3
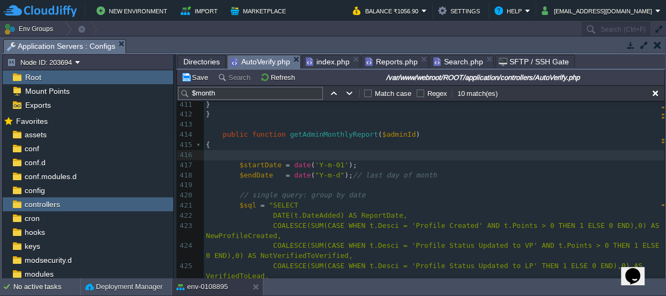
click at [327, 173] on span ""Y-m-d"" at bounding box center [330, 175] width 30 height 8
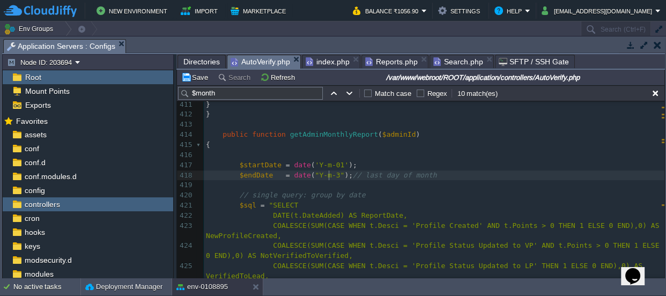
type textarea "31"
click at [407, 180] on pre "​" at bounding box center [434, 185] width 461 height 10
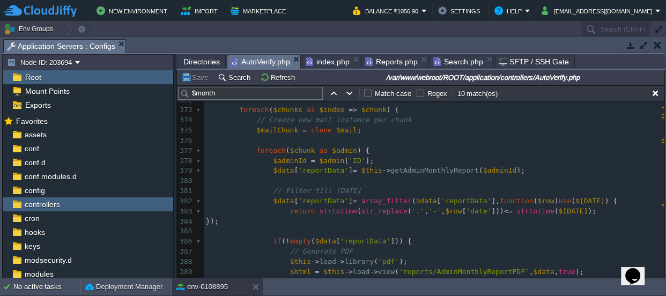
scroll to position [3835, 0]
click at [365, 157] on pre "$adminId = $admin [ 'ID' ];" at bounding box center [434, 161] width 461 height 10
click at [371, 161] on pre "$adminId = $admin [ 'ID' ];" at bounding box center [434, 161] width 461 height 10
type textarea "'];"
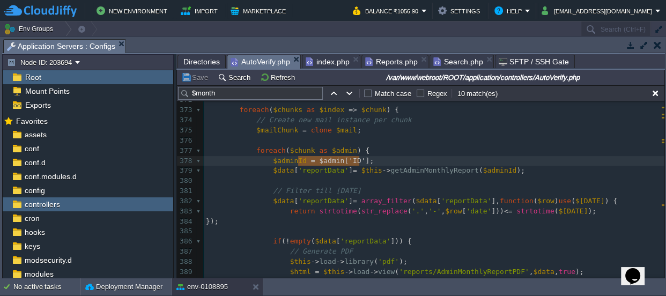
type textarea "$adminId = $admin['ID'];"
drag, startPoint x: 371, startPoint y: 160, endPoint x: 266, endPoint y: 158, distance: 105.2
type textarea "\"
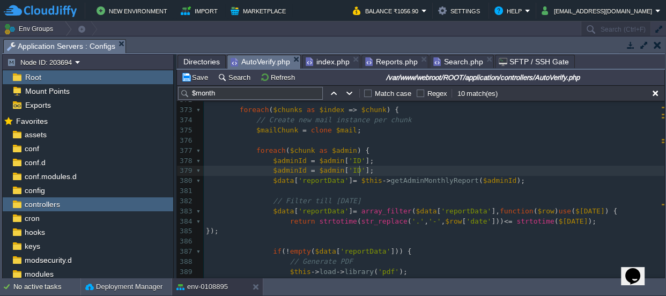
click at [347, 168] on div "x $endDate = date ( "Y-m-31" ); // last day of month 362 $year = date ( 'Y' ); …" at bounding box center [434, 237] width 461 height 486
type textarea "Name"
click at [297, 170] on div "x $endDate = date ( "Y-m-31" ); // last day of month 362 $year = date ( 'Y' ); …" at bounding box center [434, 297] width 461 height 607
type textarea "Name"
click at [289, 170] on span "$adminName" at bounding box center [294, 170] width 42 height 8
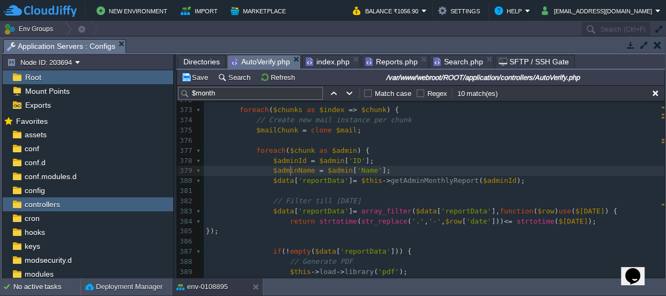
type textarea "$adminName"
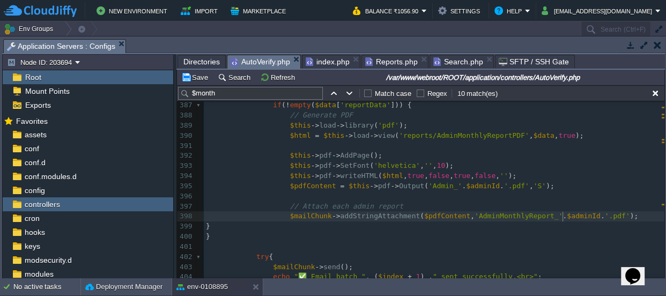
click at [563, 216] on div "x $endDate = date ( "Y-m-31" ); // last day of month 362 $year = date ( 'Y' ); …" at bounding box center [434, 126] width 461 height 556
type textarea ". $adminName"
drag, startPoint x: 587, startPoint y: 215, endPoint x: 539, endPoint y: 215, distance: 47.8
click at [554, 211] on pre "$mailChunk -> addStringAttachment ( $pdfContent , 'AdminMonthlyReport_' . '.pdf…" at bounding box center [434, 216] width 461 height 10
click at [567, 213] on span "'.pdf'" at bounding box center [579, 216] width 25 height 8
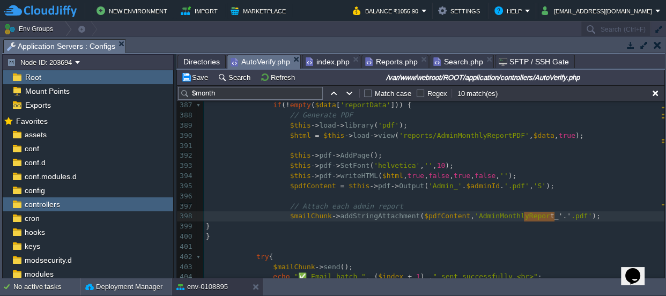
type textarea "_' . '"
drag, startPoint x: 554, startPoint y: 213, endPoint x: 526, endPoint y: 214, distance: 27.4
click at [505, 217] on span "'AdminMonthlyReport.pdf'" at bounding box center [525, 216] width 101 height 8
click at [479, 215] on div "x $endDate = date ( "Y-m-31" ); // last day of month 362 $year = date ( 'Y' ); …" at bounding box center [434, 126] width 461 height 556
type textarea "Admin"
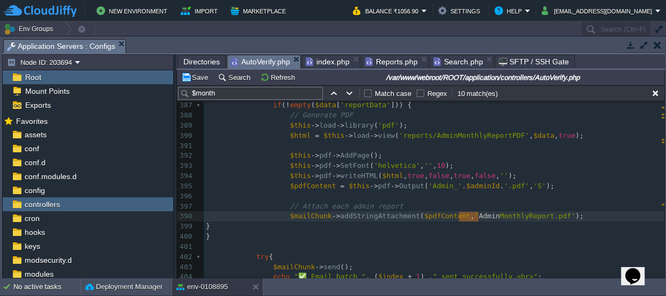
drag, startPoint x: 479, startPoint y: 216, endPoint x: 460, endPoint y: 216, distance: 18.8
click at [456, 214] on div "x $endDate = date ( "Y-m-31" ); // last day of month 362 $year = date ( 'Y' ); …" at bounding box center [434, 126] width 461 height 556
paste textarea "."
type textarea "."
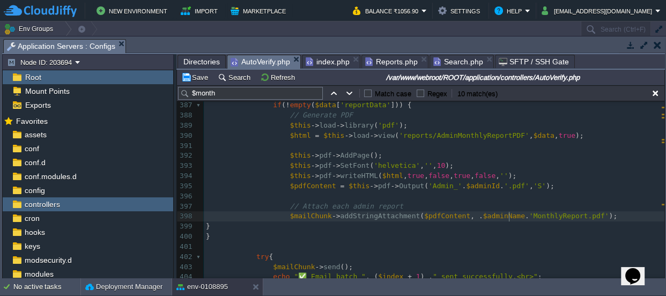
click at [530, 215] on span "'MonthlyReport.pdf'" at bounding box center [570, 216] width 80 height 8
type textarea "_"
click at [540, 219] on div "x $endDate = date ( "Y-m-31" ); // last day of month 362 $year = date ( 'Y' ); …" at bounding box center [434, 126] width 461 height 556
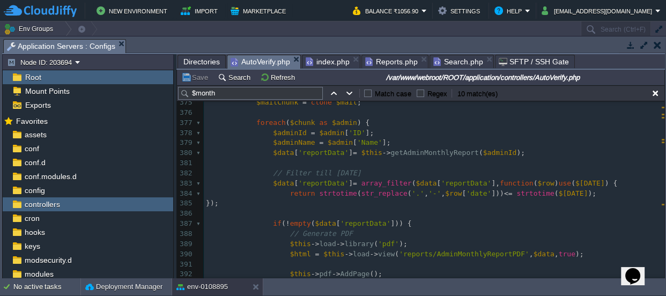
scroll to position [3801, 0]
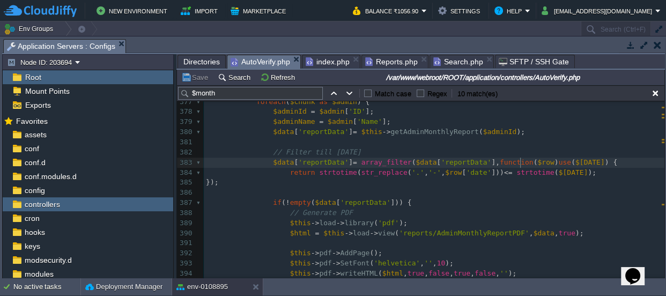
click at [520, 163] on div "x 350 $mail -> SMTPAuth = true ; 351 $mail -> Username = [EMAIL_ADDRESS][DOMAIN…" at bounding box center [434, 127] width 461 height 607
type textarea "$row"
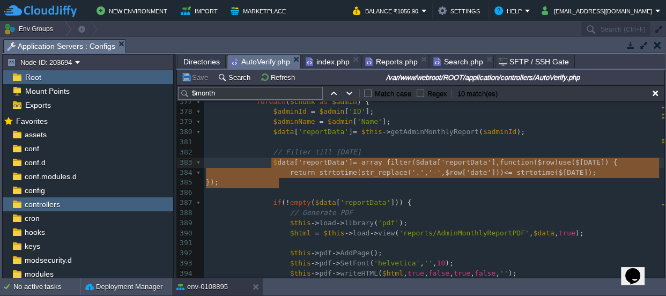
type textarea "// Filter till [DATE] $data['reportData'] = array_filter($data['reportData'], f…"
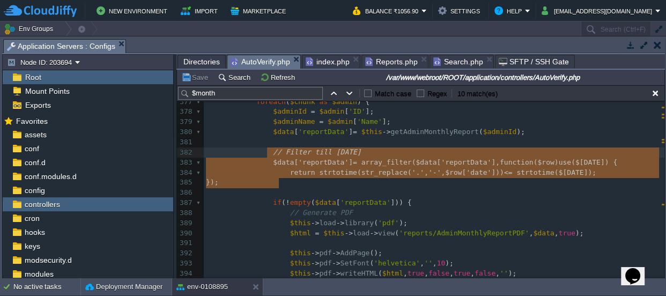
drag, startPoint x: 290, startPoint y: 182, endPoint x: 268, endPoint y: 156, distance: 33.9
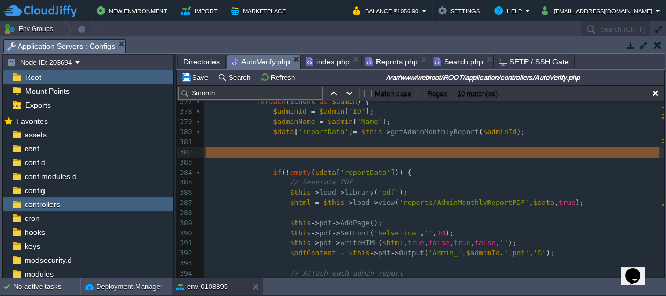
drag, startPoint x: 277, startPoint y: 160, endPoint x: 180, endPoint y: 150, distance: 97.1
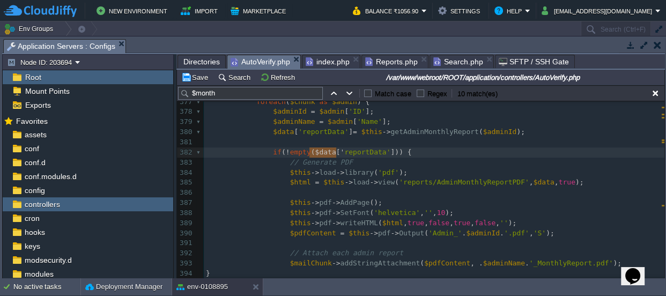
type textarea "data['"
drag, startPoint x: 337, startPoint y: 150, endPoint x: 313, endPoint y: 150, distance: 24.1
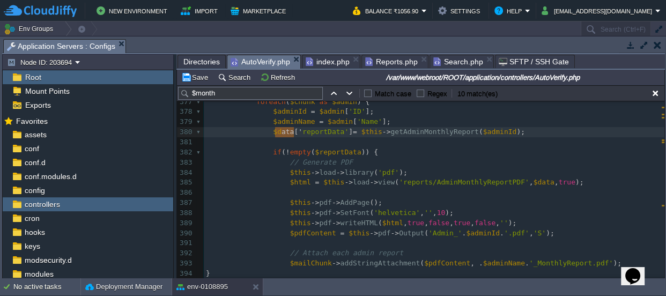
type textarea "data['"
drag, startPoint x: 293, startPoint y: 130, endPoint x: 273, endPoint y: 129, distance: 21.0
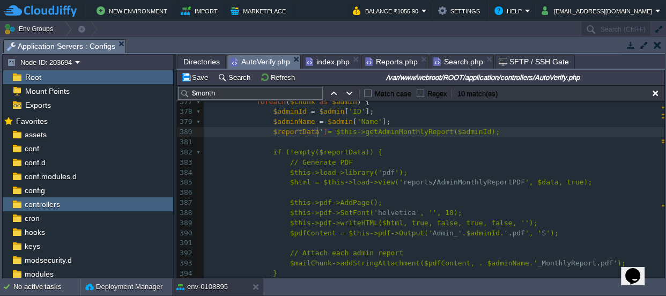
type textarea "data['"
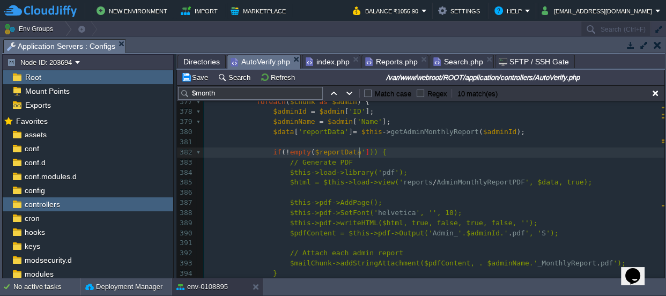
type textarea "data['"
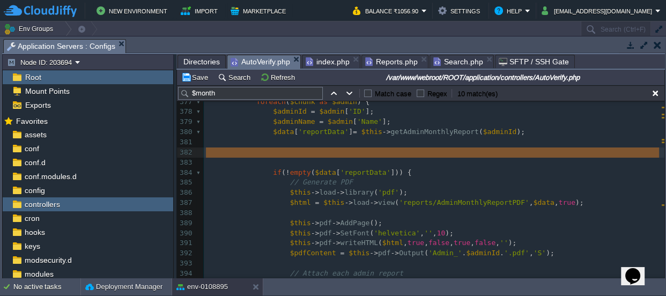
type textarea "// Filter till [DATE] $data['reportData'] = array_filter($data['reportData'], f…"
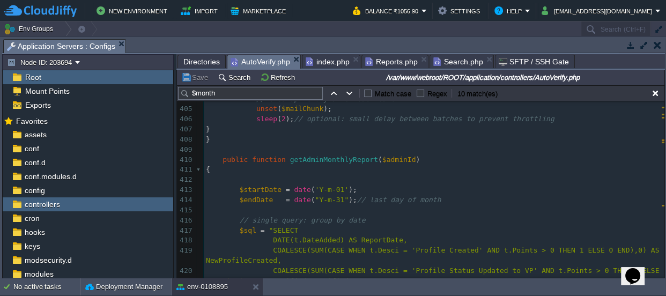
scroll to position [4125, 0]
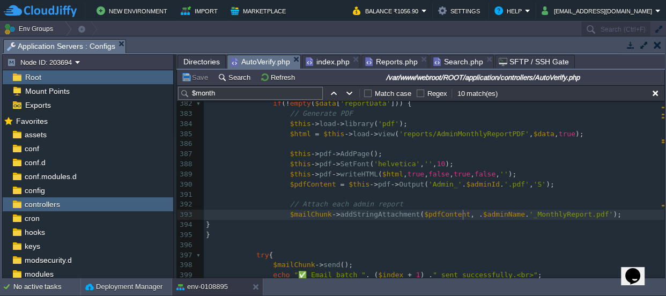
click at [471, 214] on span ", ." at bounding box center [477, 214] width 12 height 8
